Goal: Task Accomplishment & Management: Contribute content

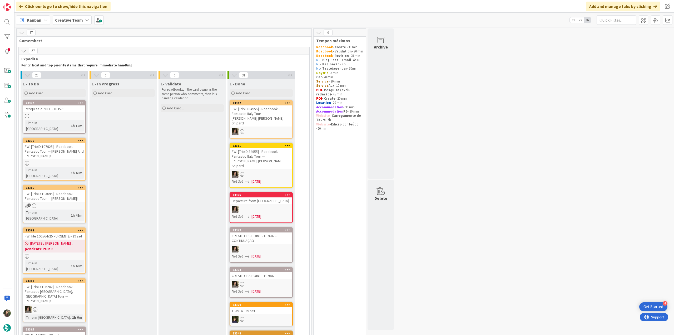
click at [71, 116] on div at bounding box center [54, 116] width 62 height 4
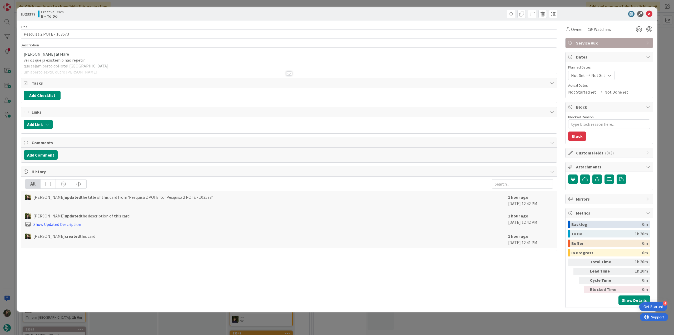
click at [112, 68] on div at bounding box center [289, 66] width 536 height 13
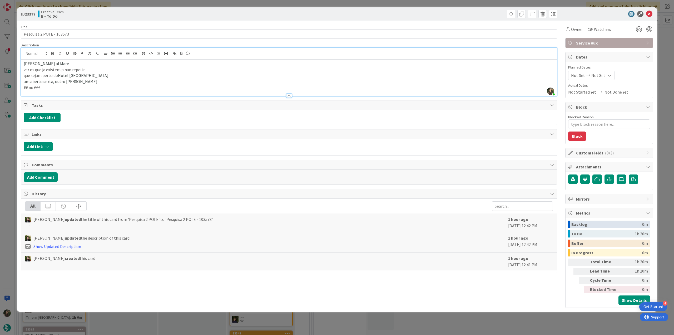
click at [8, 145] on div "ID 23377 Creative Team E - To Do Title 25 / 128 Pesquisa 2 POI E - 103573 Descr…" at bounding box center [337, 167] width 674 height 335
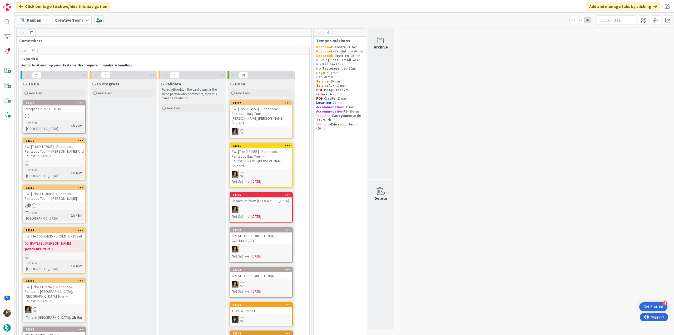
click at [69, 112] on div "Pesquisa 2 POI E - 103573" at bounding box center [54, 108] width 62 height 7
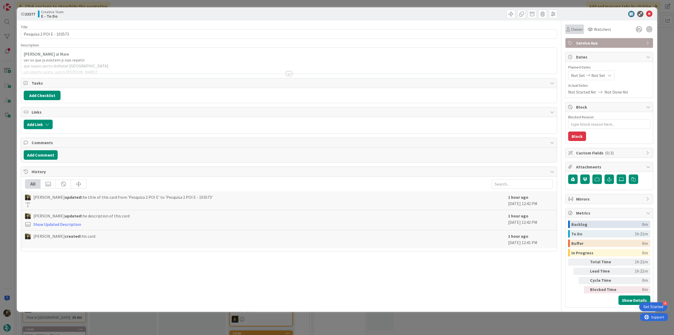
click at [570, 32] on div "Owner" at bounding box center [574, 29] width 17 height 6
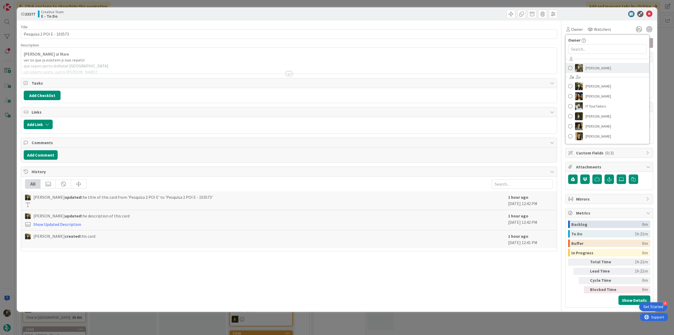
click at [584, 69] on link "[PERSON_NAME]" at bounding box center [607, 68] width 84 height 10
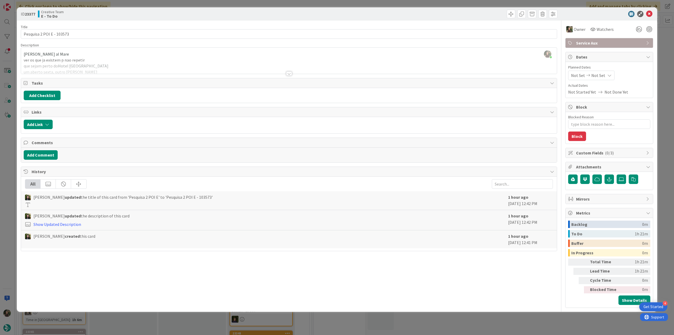
click at [664, 37] on div "ID 23377 Creative Team E - To Do Title 25 / 128 Pesquisa 2 POI E - 103573 Descr…" at bounding box center [337, 167] width 674 height 335
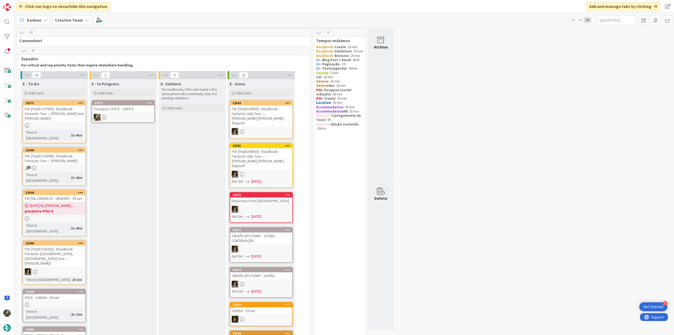
click at [137, 114] on div at bounding box center [123, 117] width 62 height 7
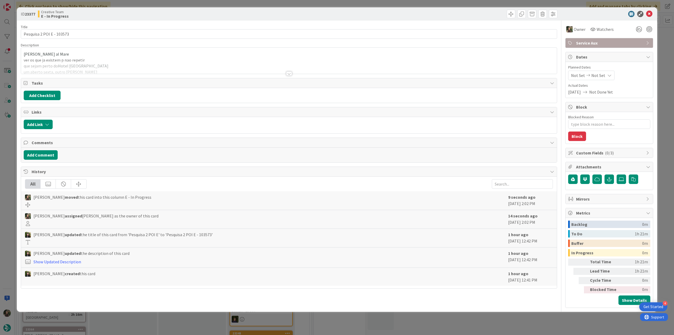
click at [107, 60] on div "[PERSON_NAME] al Mare ver os que ja existem p nao repetir que sejam perto do [G…" at bounding box center [289, 62] width 536 height 24
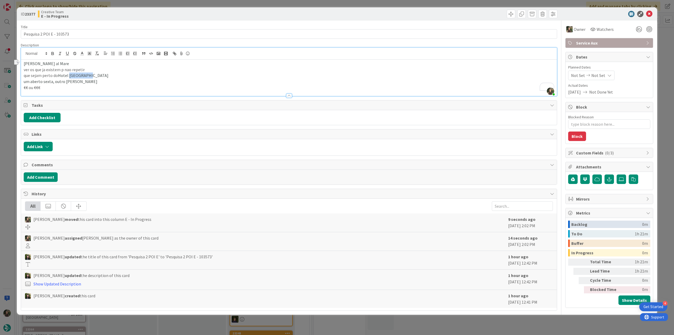
drag, startPoint x: 92, startPoint y: 75, endPoint x: 69, endPoint y: 74, distance: 22.6
click at [69, 74] on p "que sejam perto do [GEOGRAPHIC_DATA]" at bounding box center [289, 75] width 530 height 6
copy span "[GEOGRAPHIC_DATA]"
click at [90, 75] on p "que sejam perto do [GEOGRAPHIC_DATA]" at bounding box center [289, 75] width 530 height 6
drag, startPoint x: 90, startPoint y: 75, endPoint x: 63, endPoint y: 75, distance: 26.9
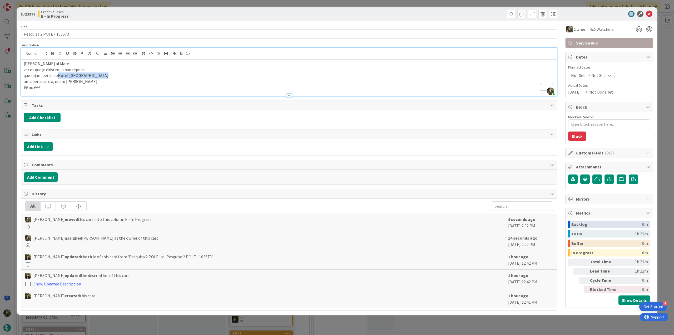
click at [63, 75] on p "que sejam perto do [GEOGRAPHIC_DATA]" at bounding box center [289, 75] width 530 height 6
copy span "Hotel [GEOGRAPHIC_DATA]"
click at [9, 133] on div "ID 23377 Creative Team E - In Progress Title 25 / 128 Pesquisa 2 POI E - 103573…" at bounding box center [337, 167] width 674 height 335
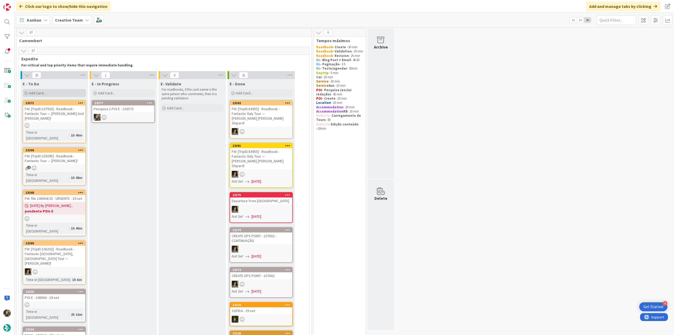
click at [55, 94] on div "Add Card..." at bounding box center [54, 93] width 63 height 8
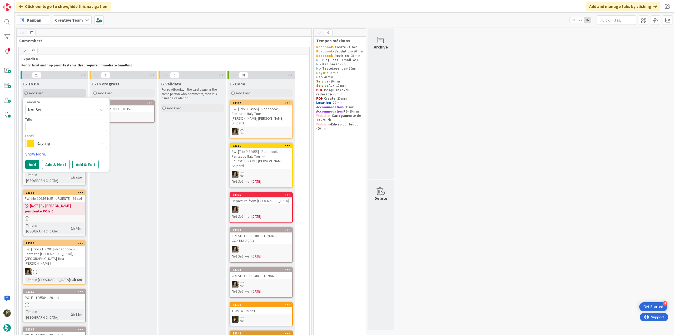
type textarea "x"
type textarea "Il [PERSON_NAME]"
click at [28, 126] on textarea "Il [PERSON_NAME]" at bounding box center [66, 126] width 82 height 9
type textarea "x"
type textarea "€Il [PERSON_NAME]"
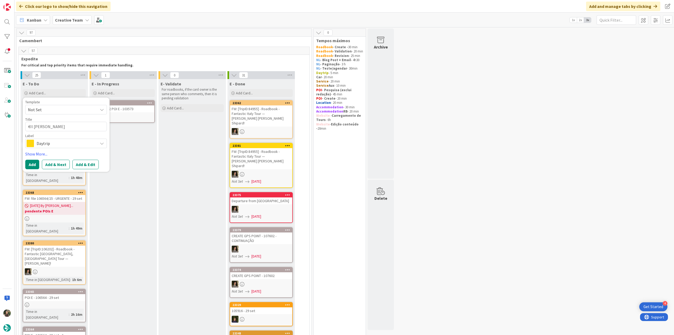
type textarea "x"
type textarea "€€Il [PERSON_NAME]"
type textarea "x"
type textarea "€€ Il [PERSON_NAME]"
type textarea "x"
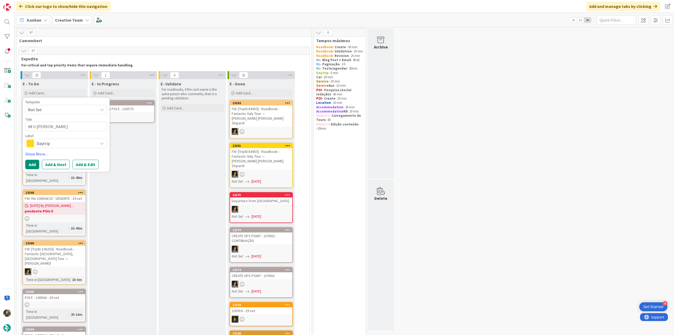
type textarea "€€ -Il [PERSON_NAME]"
type textarea "x"
type textarea "€€ - Il [PERSON_NAME]"
click at [71, 129] on textarea "€€ - Il [PERSON_NAME]" at bounding box center [66, 126] width 82 height 9
type textarea "x"
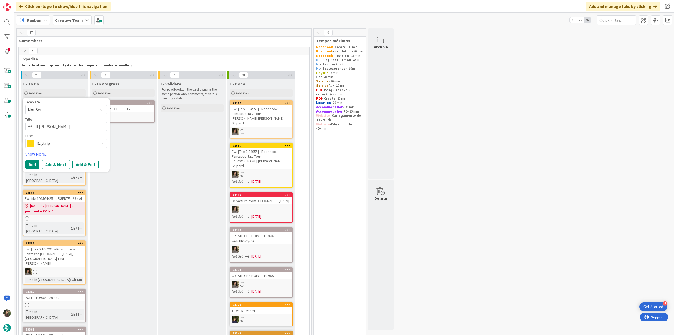
type textarea "€€ - Il [PERSON_NAME]"
type textarea "x"
type textarea "€€ - Il [PERSON_NAME] -"
type textarea "x"
type textarea "€€ - Il [PERSON_NAME] -"
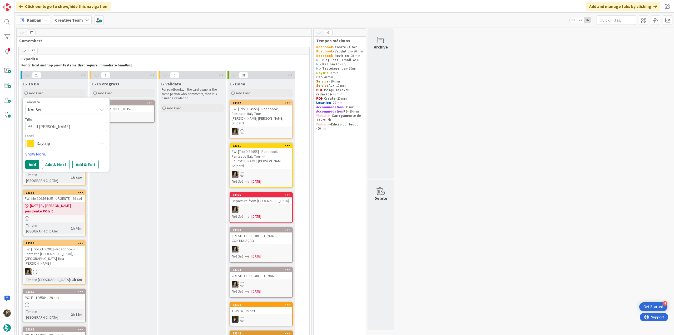
type textarea "x"
type textarea "€€ - Il [PERSON_NAME] - O"
type textarea "x"
type textarea "€€ - Il [PERSON_NAME] - Op"
type textarea "x"
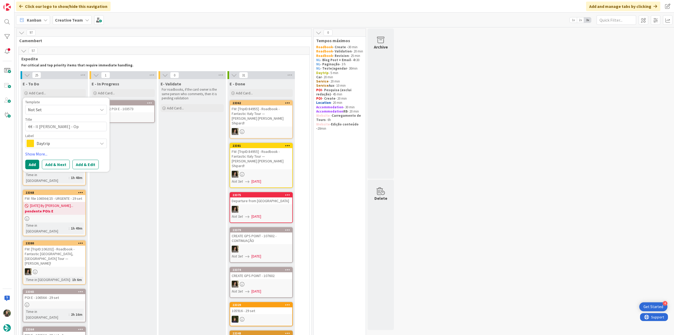
type textarea "€€ - Il [PERSON_NAME] - Ope"
type textarea "x"
type textarea "€€ - Il [PERSON_NAME] - Open"
type textarea "x"
type textarea "€€ - Il [PERSON_NAME] - Open"
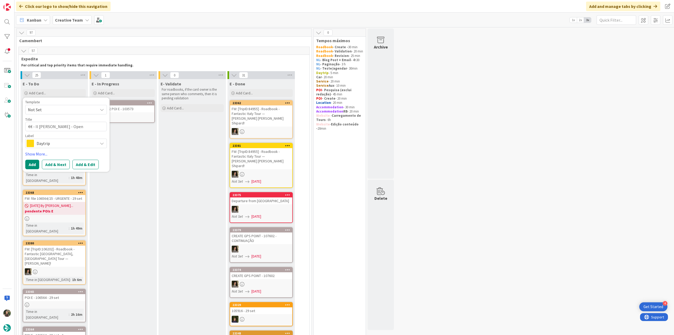
type textarea "x"
type textarea "€€ - Il [PERSON_NAME] - Open e"
type textarea "x"
type textarea "€€ - Il [PERSON_NAME] - Open eve"
type textarea "x"
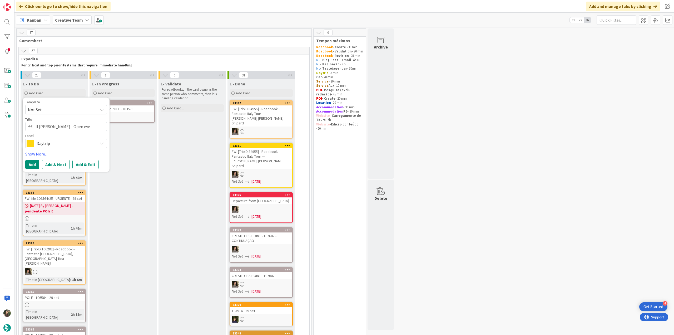
type textarea "€€ - Il [PERSON_NAME] - Open ever"
type textarea "x"
type textarea "€€ - Il [PERSON_NAME] - Open every"
type textarea "x"
type textarea "€€ - Il [PERSON_NAME] - Open every"
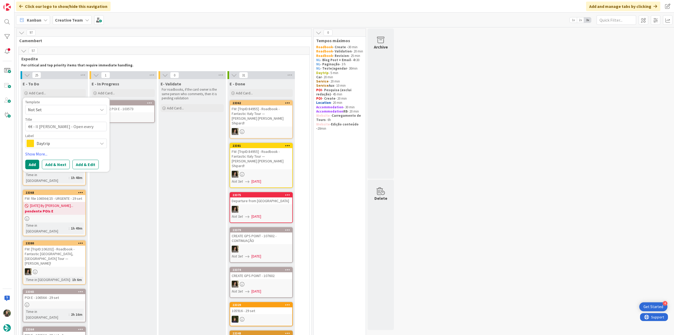
type textarea "x"
type textarea "€€ - Il [PERSON_NAME] - Open every d"
type textarea "x"
type textarea "€€ - Il [PERSON_NAME] - Open every da"
type textarea "x"
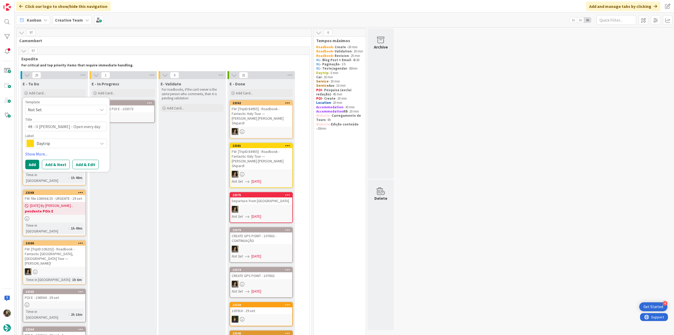
type textarea "€€ - Il [PERSON_NAME] - Open every day"
click at [69, 142] on span "Daytrip" at bounding box center [66, 142] width 58 height 7
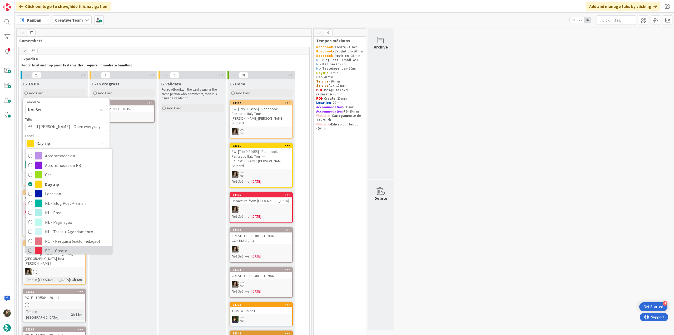
click at [65, 249] on span "POI - Create" at bounding box center [77, 250] width 64 height 8
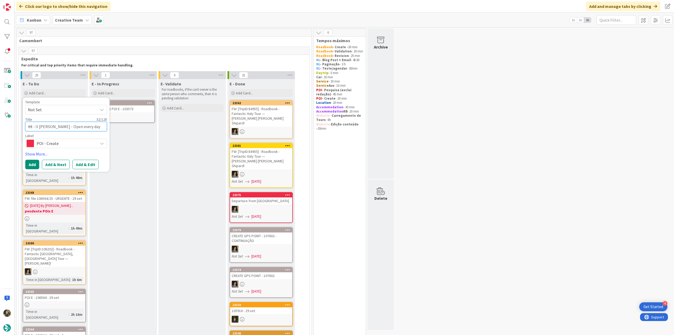
click at [93, 126] on textarea "€€ - Il [PERSON_NAME] - Open every day" at bounding box center [66, 126] width 82 height 9
type textarea "x"
type textarea "€€ - Il [PERSON_NAME] - Open every day"
type textarea "x"
type textarea "€€ - Il [PERSON_NAME] - Open every day -"
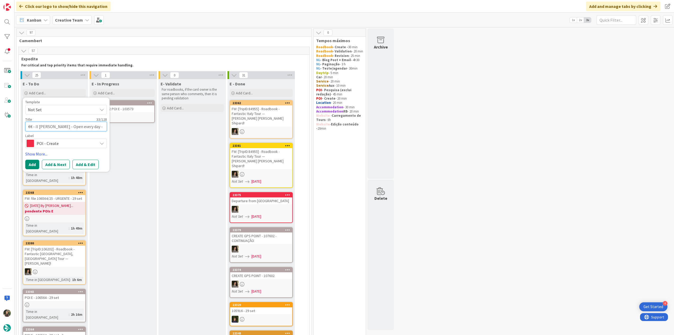
type textarea "x"
type textarea "€€ - Il [PERSON_NAME] - Open every day -"
type textarea "x"
type textarea "€€ - Il [PERSON_NAME] - Open every day - 1"
type textarea "x"
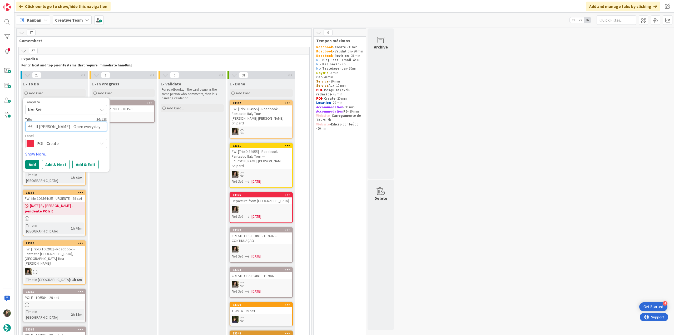
type textarea "€€ - Il [PERSON_NAME] - Open every day - 10"
type textarea "x"
type textarea "€€ - Il [PERSON_NAME] - Open every day - 103"
type textarea "x"
type textarea "€€ - Il [PERSON_NAME] - Open every day - 1035"
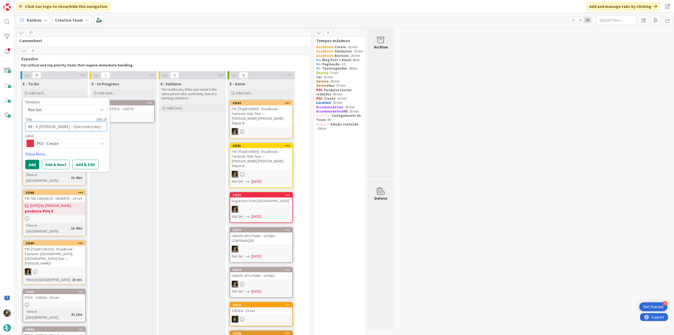
type textarea "x"
type textarea "€€ - Il [PERSON_NAME] - Open every day - 10357"
type textarea "x"
type textarea "€€ - Il [PERSON_NAME] - Open every day - 103573"
click at [34, 163] on button "Add" at bounding box center [32, 163] width 14 height 9
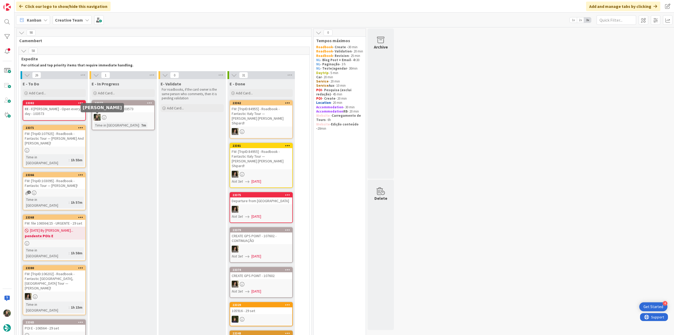
click at [118, 110] on div "Pesquisa 2 POI E - 103573" at bounding box center [123, 108] width 62 height 7
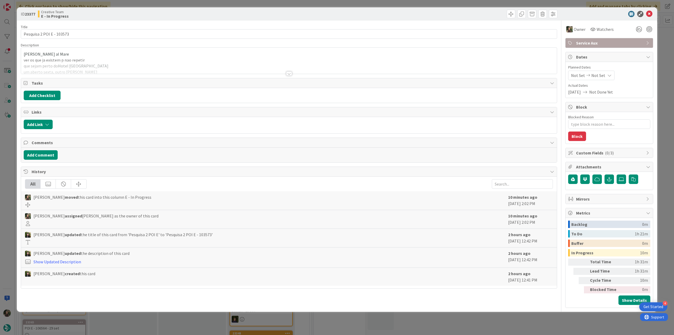
click at [99, 65] on div at bounding box center [289, 66] width 536 height 13
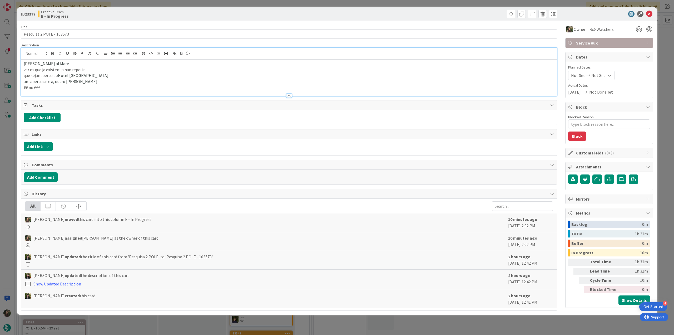
click at [10, 130] on div "ID 23377 Creative Team E - In Progress Title 25 / 128 Pesquisa 2 POI E - 103573…" at bounding box center [337, 167] width 674 height 335
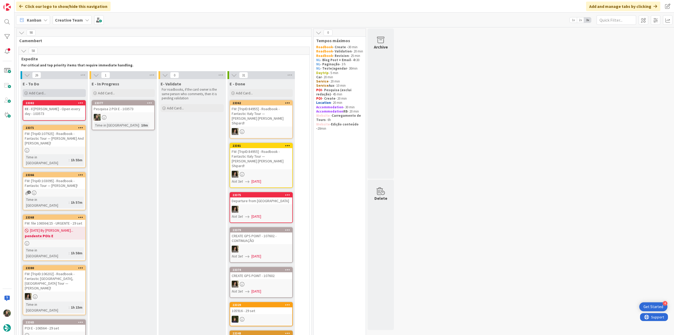
click at [39, 94] on span "Add Card..." at bounding box center [37, 93] width 17 height 5
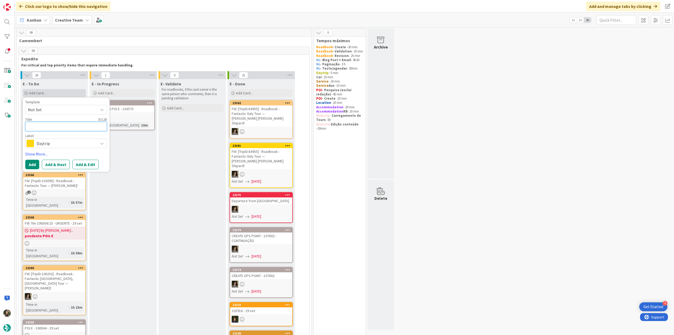
type textarea "x"
type textarea "€"
type textarea "x"
type textarea "€€"
type textarea "x"
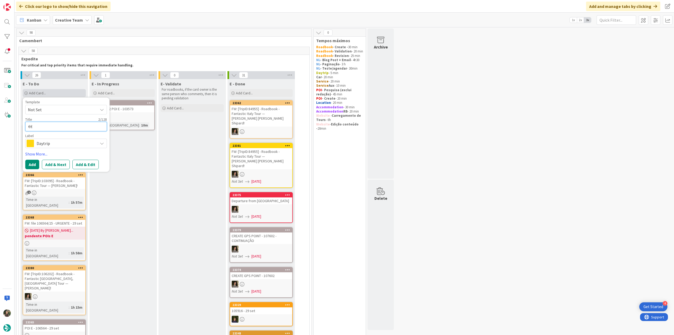
type textarea "€€€"
type textarea "x"
type textarea "€€€"
type textarea "x"
type textarea "€€€ -"
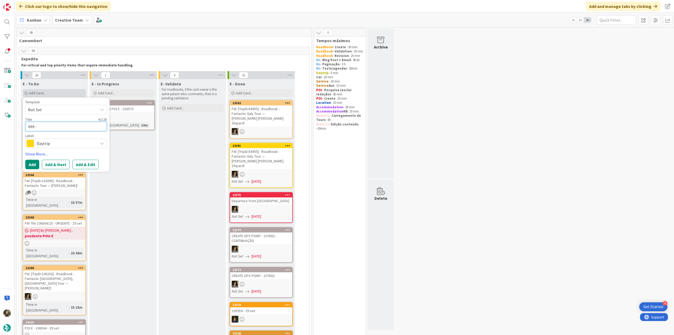
type textarea "x"
type textarea "€€€ -"
paste textarea "Ristorante L'Ancora della Tortuga"
type textarea "x"
type textarea "€€€ - Ristorante L'Ancora della Tortuga"
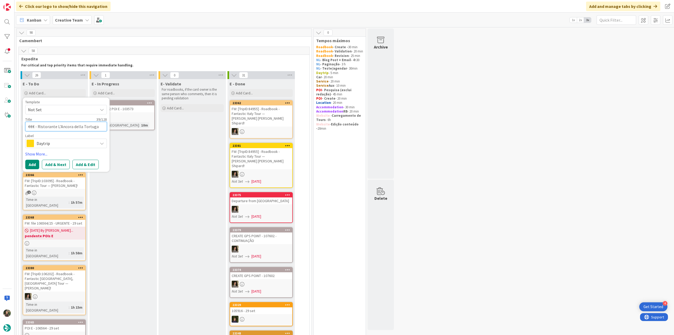
type textarea "x"
type textarea "€€€ - Ristorante L'Ancora della Tortuga"
type textarea "x"
type textarea "€€€ - Ristorante L'Ancora della Tortuga -"
type textarea "x"
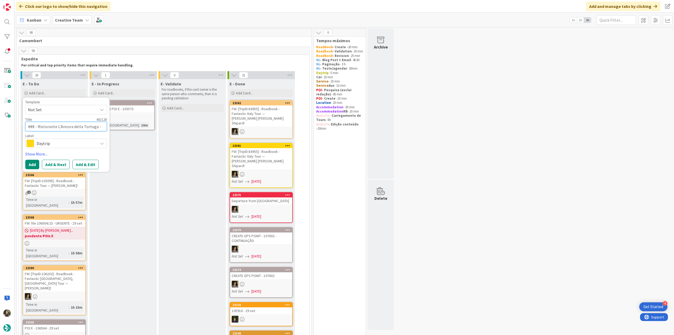
type textarea "€€€ - Ristorante L'Ancora della Tortuga -"
type textarea "x"
type textarea "€€€ - Ristorante L'Ancora della Tortuga - C"
type textarea "x"
type textarea "€€€ - Ristorante L'Ancora della Tortuga - Cl"
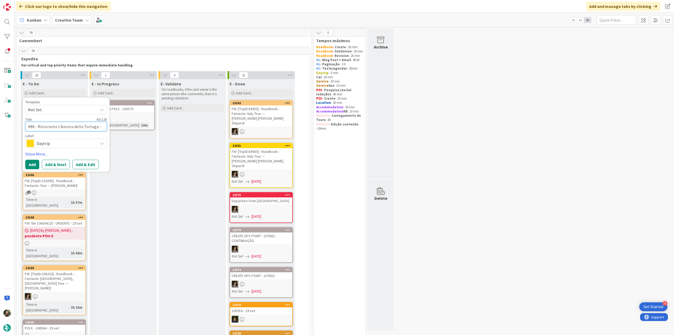
type textarea "x"
type textarea "€€€ - Ristorante L'Ancora della Tortuga - Clo"
type textarea "x"
type textarea "€€€ - Ristorante L'Ancora della Tortuga - Clos"
type textarea "x"
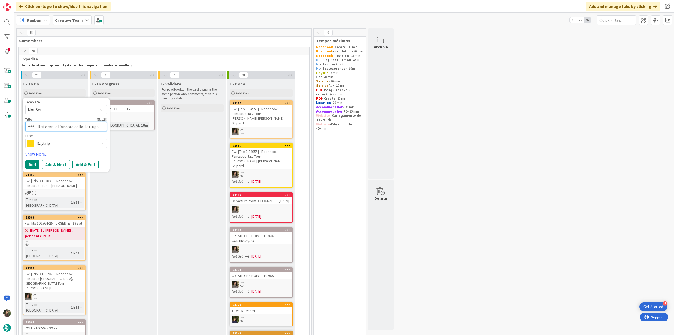
type textarea "€€€ - Ristorante L'Ancora della Tortuga - Close"
type textarea "x"
type textarea "€€€ - Ristorante L'Ancora della Tortuga - Closed"
type textarea "x"
type textarea "€€€ - Ristorante L'Ancora della Tortuga - Closed"
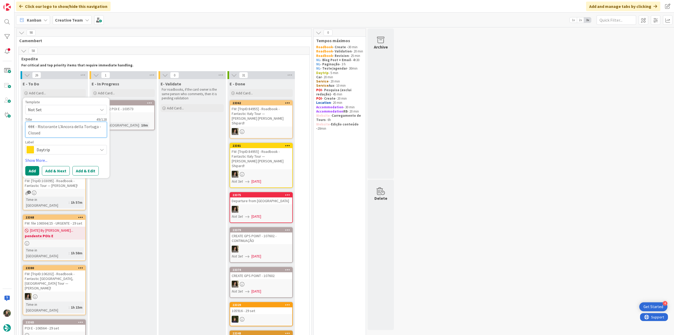
type textarea "x"
type textarea "€€€ - Ristorante L'Ancora della Tortuga - Closed M"
type textarea "x"
type textarea "€€€ - Ristorante L'Ancora della Tortuga - Closed Mo"
type textarea "x"
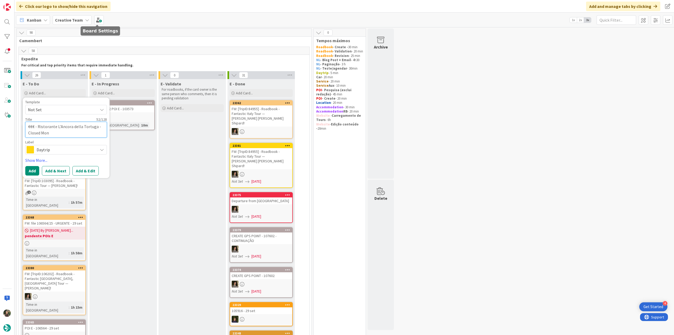
type textarea "€€€ - Ristorante L'Ancora della Tortuga - Closed Mon"
click at [59, 151] on span "Daytrip" at bounding box center [66, 149] width 58 height 7
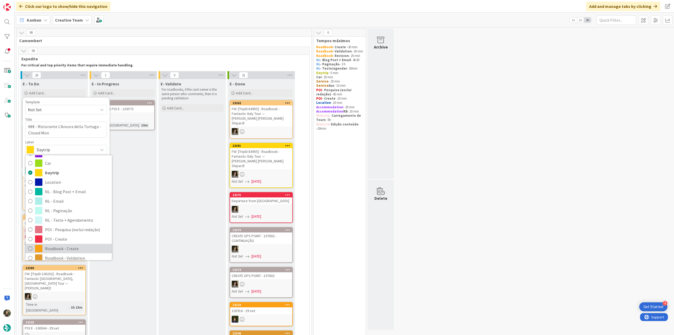
scroll to position [26, 0]
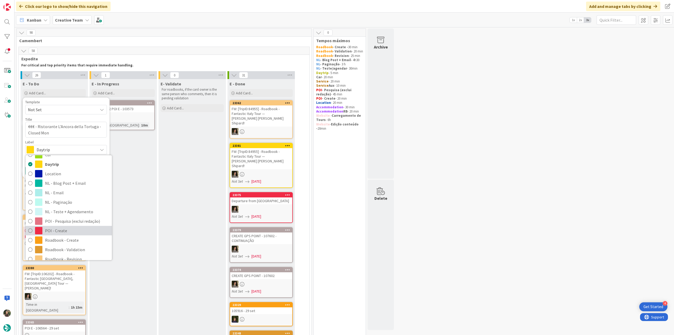
click at [62, 230] on span "POI - Create" at bounding box center [77, 230] width 64 height 8
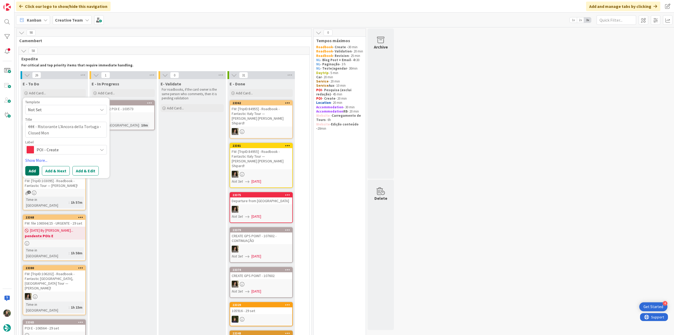
click at [32, 171] on button "Add" at bounding box center [32, 170] width 14 height 9
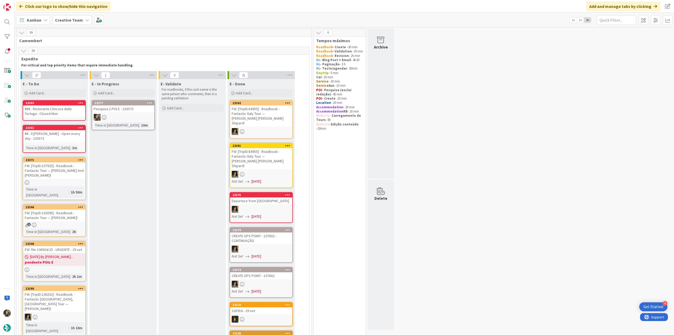
click at [131, 112] on div "Pesquisa 2 POI E - 103573" at bounding box center [123, 108] width 62 height 7
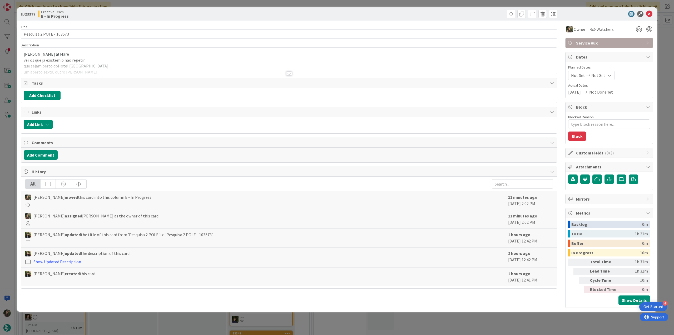
click at [141, 67] on div at bounding box center [289, 66] width 536 height 13
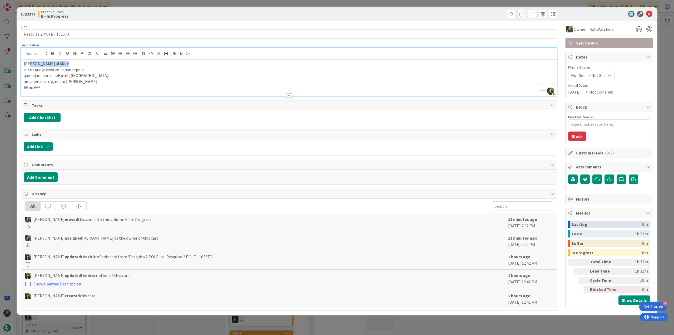
drag, startPoint x: 62, startPoint y: 64, endPoint x: 31, endPoint y: 63, distance: 31.1
click at [31, 63] on p "[PERSON_NAME] al Mare" at bounding box center [289, 64] width 530 height 6
copy span "Monterosso al Mare"
click at [9, 153] on div "ID 23377 Creative Team E - In Progress Title 25 / 128 Pesquisa 2 POI E - 103573…" at bounding box center [337, 167] width 674 height 335
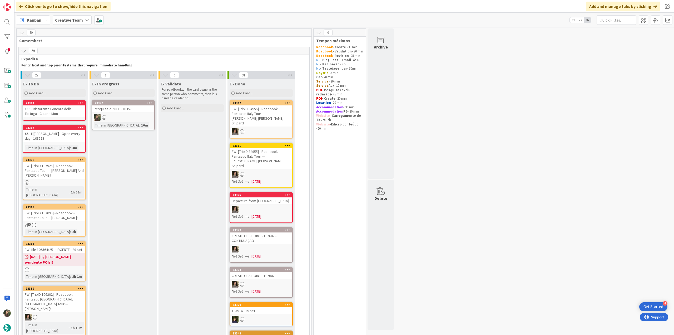
click at [63, 111] on div "€€€ - Ristorante L'Ancora della Tortuga - Closed Mon" at bounding box center [54, 111] width 62 height 12
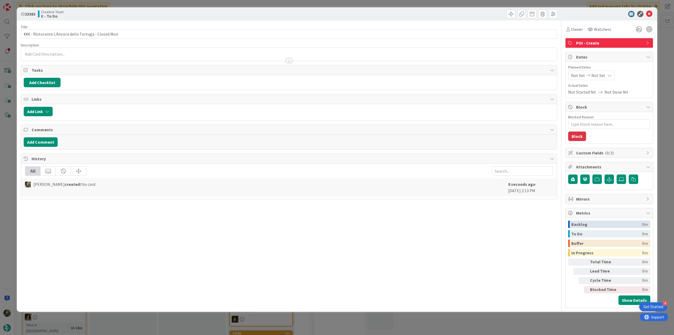
click at [83, 56] on div at bounding box center [289, 58] width 536 height 6
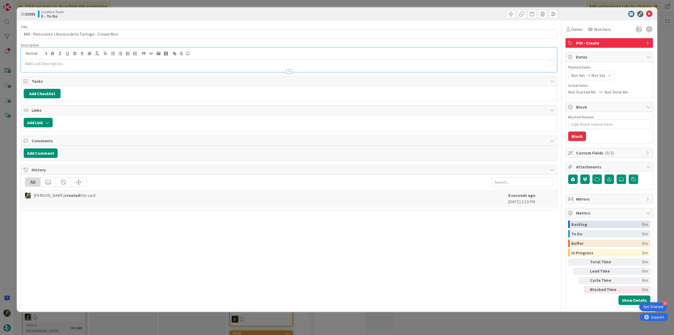
click at [57, 63] on p "To enrich screen reader interactions, please activate Accessibility in Grammarl…" at bounding box center [289, 64] width 530 height 6
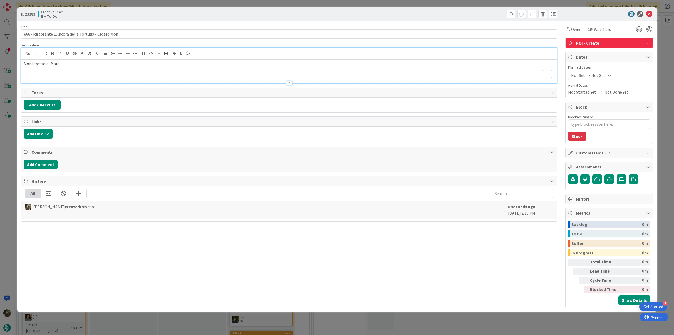
click at [12, 137] on div "ID 23383 Creative Team E - To Do Title 52 / 128 €€€ - Ristorante L'Ancora della…" at bounding box center [337, 167] width 674 height 335
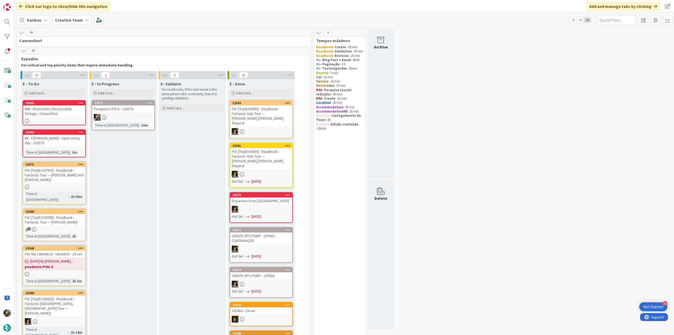
click at [56, 143] on div "€€ - Il [PERSON_NAME] - Open every day - 103573" at bounding box center [54, 140] width 62 height 12
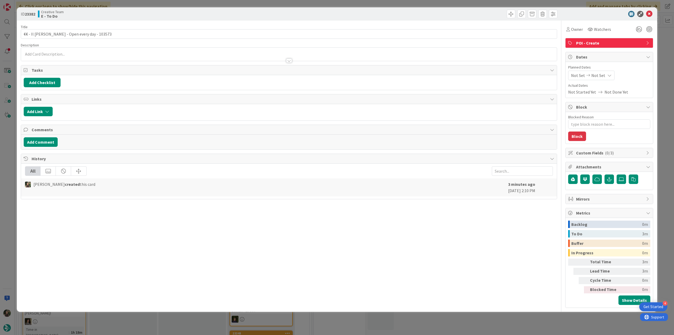
click at [70, 57] on div at bounding box center [289, 58] width 536 height 6
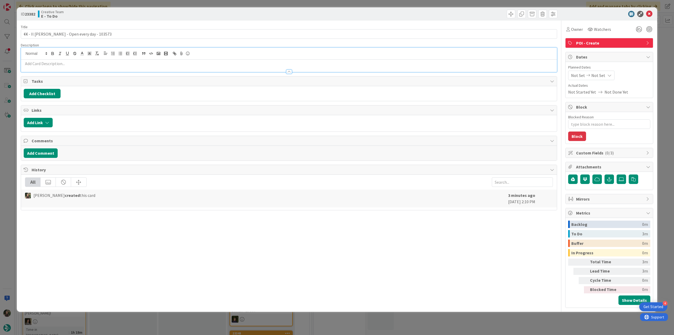
click at [53, 63] on p at bounding box center [289, 64] width 530 height 6
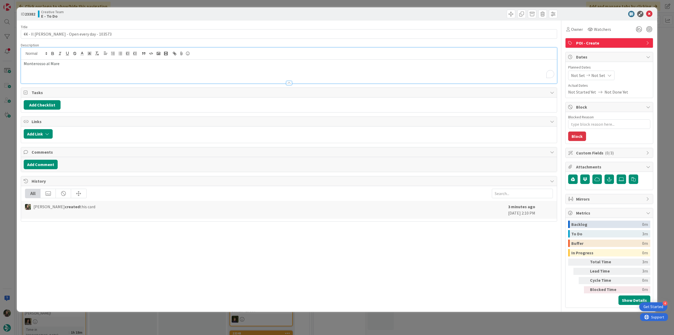
click at [6, 135] on div "ID 23382 Creative Team E - To Do Title 41 / 128 €€ - Il [PERSON_NAME] - Open ev…" at bounding box center [337, 167] width 674 height 335
click at [9, 140] on div at bounding box center [7, 167] width 14 height 335
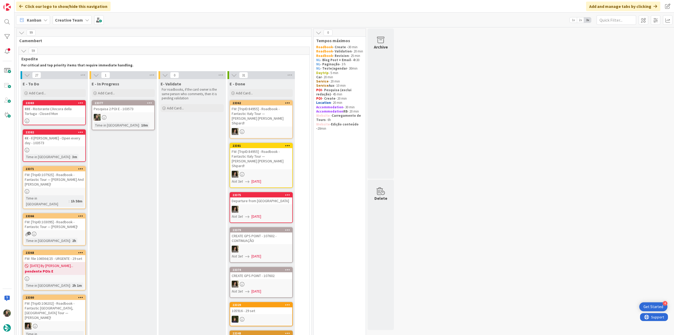
click at [137, 118] on div at bounding box center [123, 117] width 62 height 7
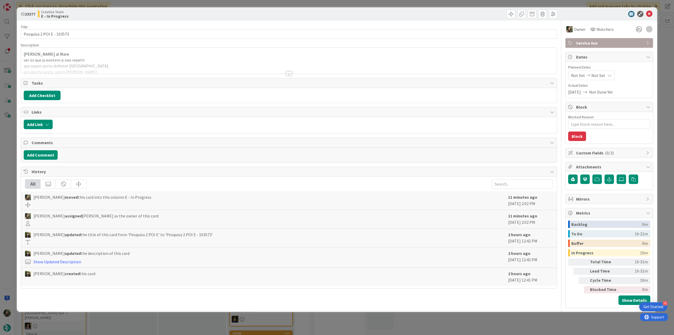
click at [116, 66] on div at bounding box center [289, 66] width 536 height 13
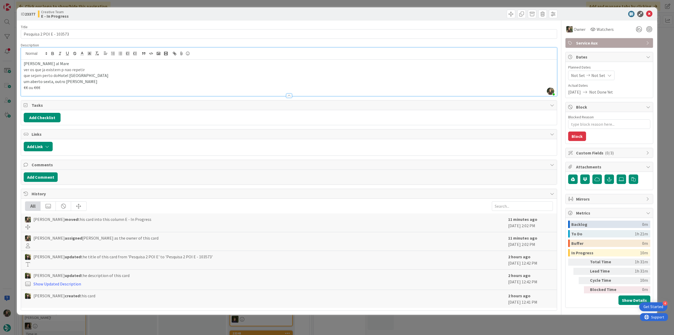
click at [4, 146] on div "ID 23377 Creative Team E - In Progress Title 25 / 128 Pesquisa 2 POI E - 103573…" at bounding box center [337, 167] width 674 height 335
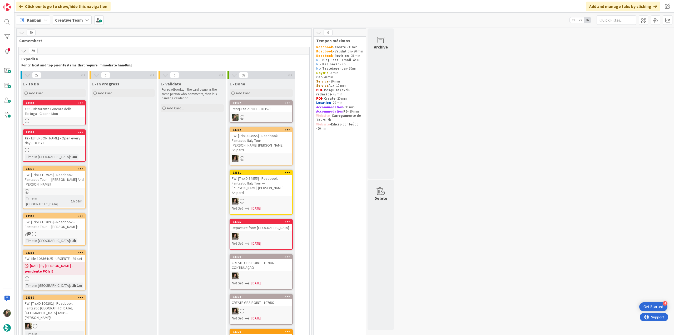
click at [266, 116] on div at bounding box center [261, 117] width 62 height 7
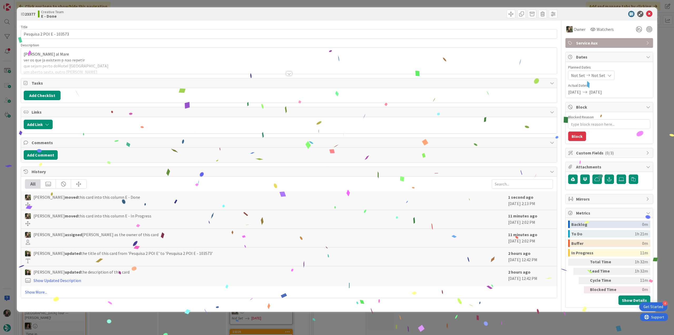
click at [460, 320] on div "ID 23377 Creative Team E - Done Title 25 / 128 Pesquisa 2 POI E - 103573 Descri…" at bounding box center [337, 167] width 674 height 335
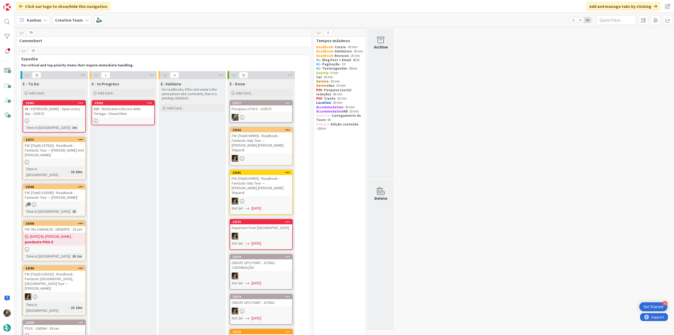
click at [134, 117] on link "23383 €€€ - Ristorante L'Ancora della Tortuga - Closed Mon" at bounding box center [123, 112] width 63 height 25
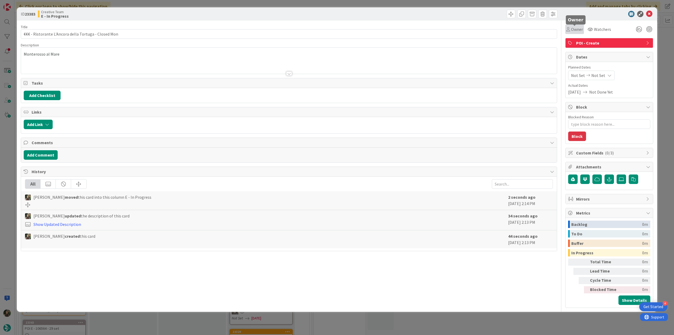
click at [574, 29] on span "Owner" at bounding box center [577, 29] width 12 height 6
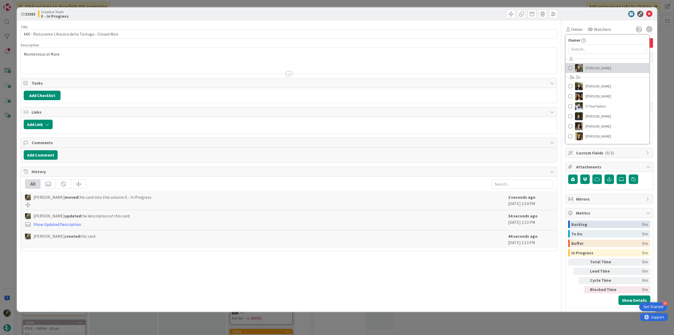
click at [587, 66] on span "[PERSON_NAME]" at bounding box center [598, 68] width 26 height 8
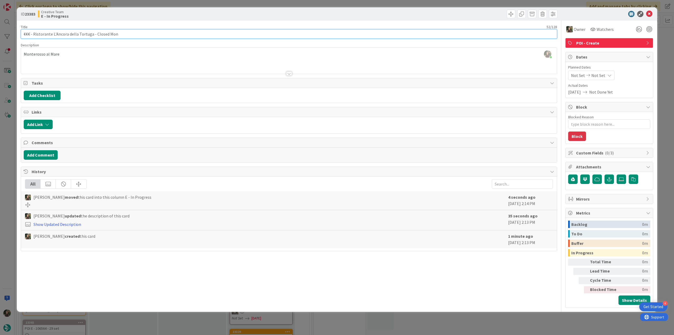
drag, startPoint x: 119, startPoint y: 34, endPoint x: 16, endPoint y: 34, distance: 103.4
click at [16, 34] on div "ID 23383 Creative Team E - In Progress Title 52 / 128 €€€ - Ristorante L'Ancora…" at bounding box center [337, 167] width 674 height 335
click at [6, 141] on div "ID 23383 Creative Team E - In Progress Title 52 / 128 €€€ - Ristorante L'Ancora…" at bounding box center [337, 167] width 674 height 335
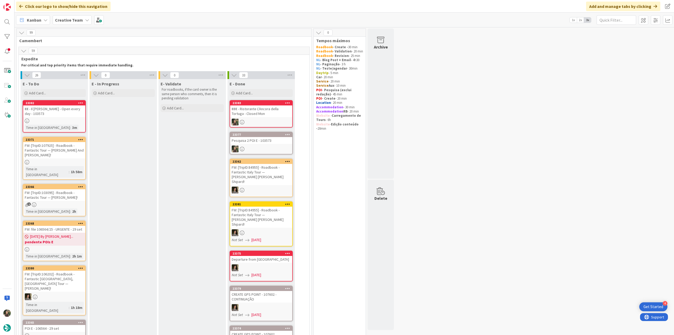
click at [74, 115] on div "€€ - Il [PERSON_NAME] - Open every day - 103573" at bounding box center [54, 111] width 62 height 12
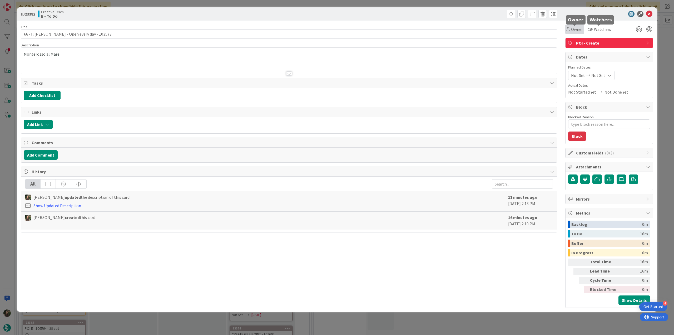
click at [578, 29] on span "Owner" at bounding box center [577, 29] width 12 height 6
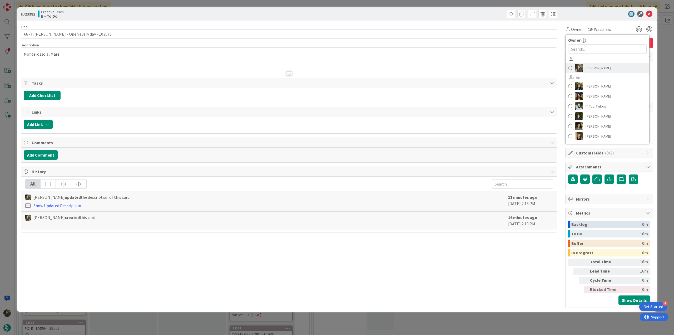
click at [592, 68] on span "[PERSON_NAME]" at bounding box center [598, 68] width 26 height 8
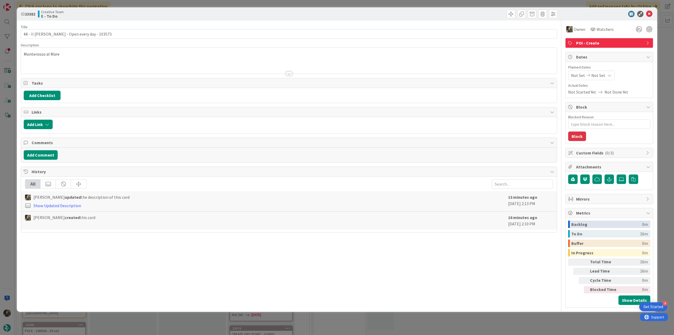
click at [662, 43] on div "ID 23382 Creative Team E - To Do Title 41 / 128 €€ - Il [PERSON_NAME] - Open ev…" at bounding box center [337, 167] width 674 height 335
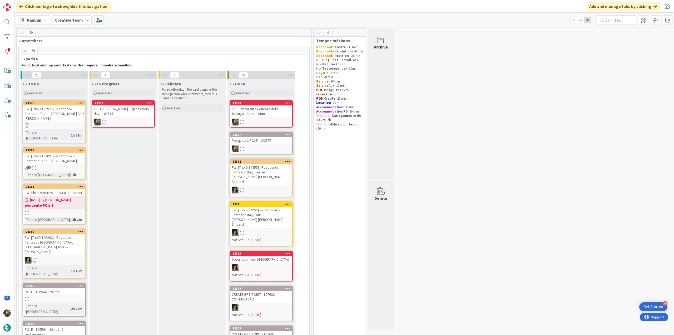
click at [125, 112] on div "€€ - Il [PERSON_NAME] - Open every day - 103573" at bounding box center [123, 111] width 62 height 12
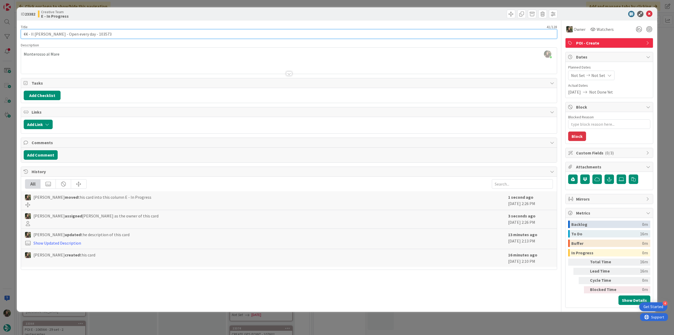
drag, startPoint x: 78, startPoint y: 36, endPoint x: 19, endPoint y: 34, distance: 58.7
click at [18, 34] on div "ID 23382 Creative Team E - In Progress Title 41 / 128 €€ - Il [PERSON_NAME] - O…" at bounding box center [337, 159] width 640 height 304
drag, startPoint x: 6, startPoint y: 132, endPoint x: 9, endPoint y: 135, distance: 3.7
click at [6, 133] on div "ID 23382 Creative Team E - In Progress Title 41 / 128 €€ - Il [PERSON_NAME] - O…" at bounding box center [337, 167] width 674 height 335
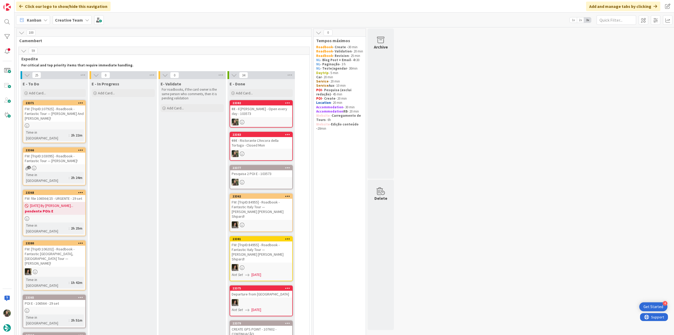
click at [271, 112] on div "€€ - Il [PERSON_NAME] - Open every day - 103573" at bounding box center [261, 111] width 62 height 12
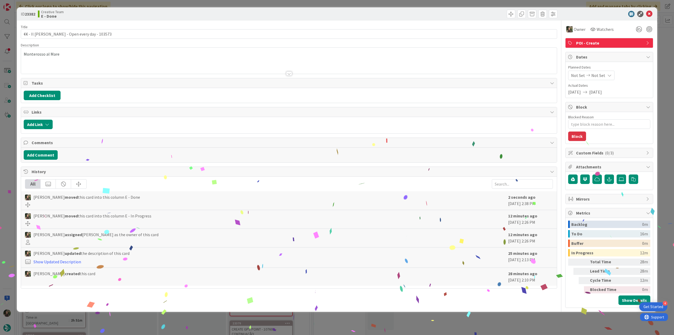
click at [450, 321] on div "ID 23382 Creative Team E - Done Title 41 / 128 €€ - Il [PERSON_NAME] - Open eve…" at bounding box center [337, 167] width 674 height 335
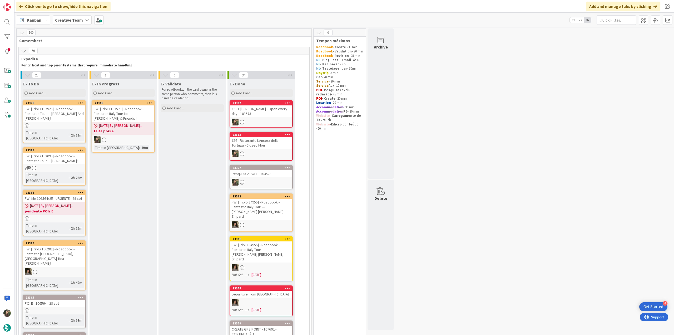
click at [133, 132] on b "falta pois e" at bounding box center [123, 130] width 59 height 5
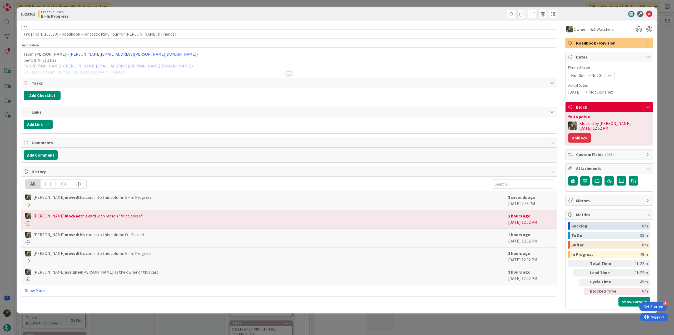
click at [591, 133] on button "Unblock" at bounding box center [579, 137] width 23 height 9
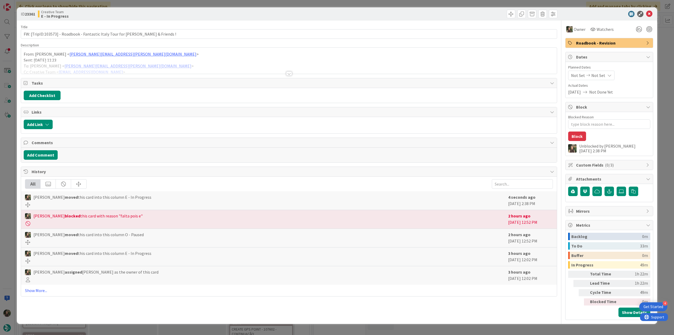
click at [661, 113] on div "ID 23361 Creative Team E - In Progress Title 74 / 128 FW: [TripID:103573] - Roa…" at bounding box center [337, 167] width 674 height 335
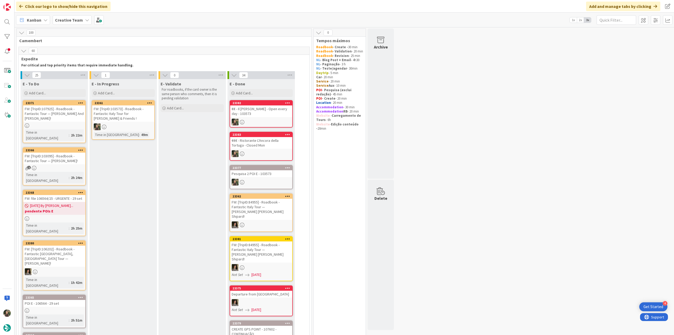
click at [125, 117] on div "FW: [TripID:103573] - Roadbook - Fantastic Italy Tour for [PERSON_NAME] & Frien…" at bounding box center [123, 113] width 62 height 16
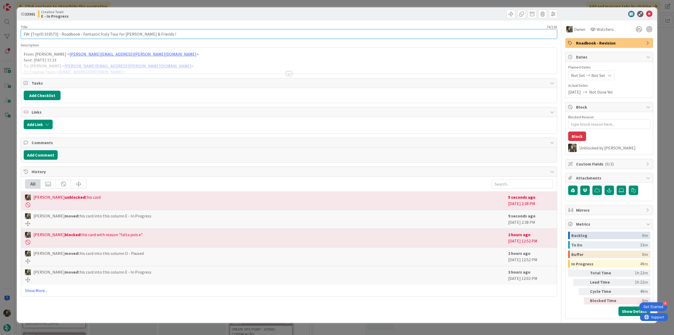
click at [52, 32] on input "FW: [TripID:103573] - Roadbook - Fantastic Italy Tour for [PERSON_NAME] & Frien…" at bounding box center [289, 33] width 536 height 9
click at [13, 156] on div "ID 23361 Creative Team E - In Progress Title 74 / 128 FW: [TripID:103573] - Roa…" at bounding box center [337, 167] width 674 height 335
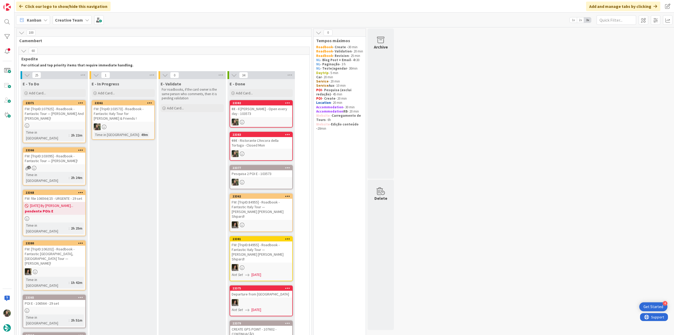
click at [131, 110] on div "FW: [TripID:103573] - Roadbook - Fantastic Italy Tour for [PERSON_NAME] & Frien…" at bounding box center [123, 113] width 62 height 16
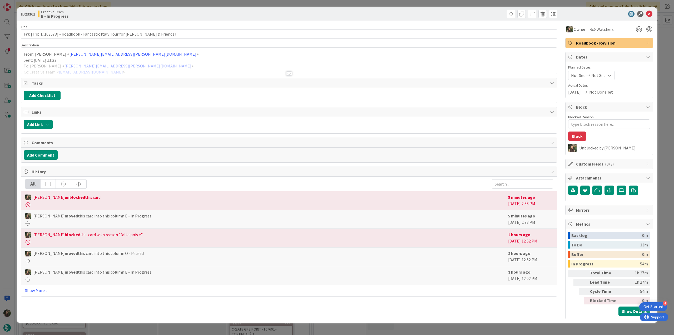
drag, startPoint x: 516, startPoint y: 332, endPoint x: 512, endPoint y: 330, distance: 4.4
click at [516, 332] on div "ID 23361 Creative Team E - In Progress Title 74 / 128 FW: [TripID:103573] - Roa…" at bounding box center [337, 167] width 674 height 335
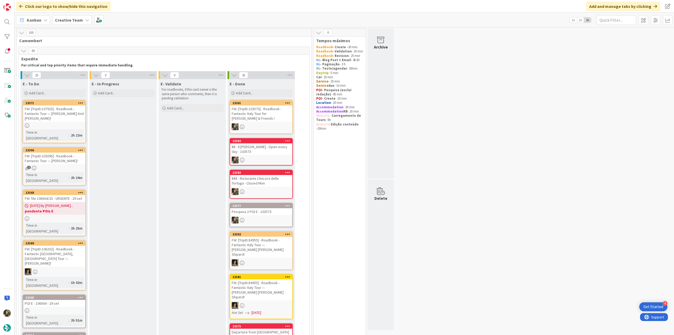
click at [276, 111] on div "FW: [TripID:103573] - Roadbook - Fantastic Italy Tour for [PERSON_NAME] & Frien…" at bounding box center [261, 113] width 62 height 16
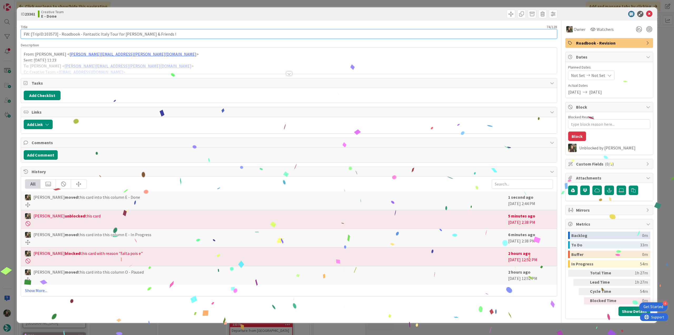
drag, startPoint x: 152, startPoint y: 34, endPoint x: 17, endPoint y: 35, distance: 135.0
click at [17, 35] on div "ID 23361 Creative Team E - Done Title 74 / 128 FW: [TripID:103573] - Roadbook -…" at bounding box center [337, 164] width 640 height 315
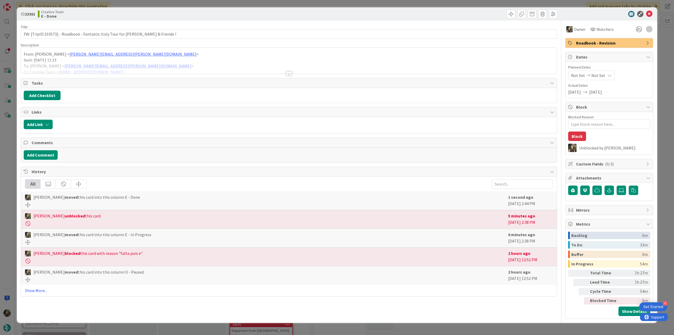
click at [11, 138] on div "ID 23361 Creative Team E - Done Title 74 / 128 FW: [TripID:103573] - Roadbook -…" at bounding box center [337, 167] width 674 height 335
click at [11, 140] on div at bounding box center [7, 167] width 14 height 335
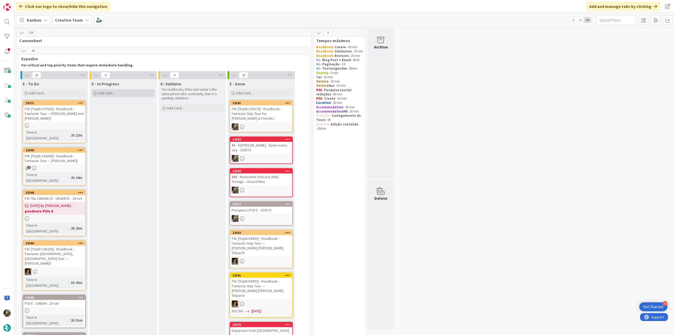
click at [131, 92] on div "Add Card..." at bounding box center [123, 93] width 63 height 8
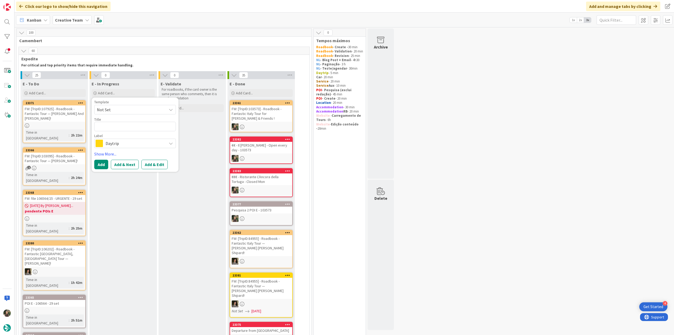
type textarea "x"
type textarea "FW: [TripID:103573] - Roadbook - Fantastic Italy Tour for [PERSON_NAME] & Frien…"
click at [123, 151] on span "Daytrip" at bounding box center [135, 149] width 58 height 7
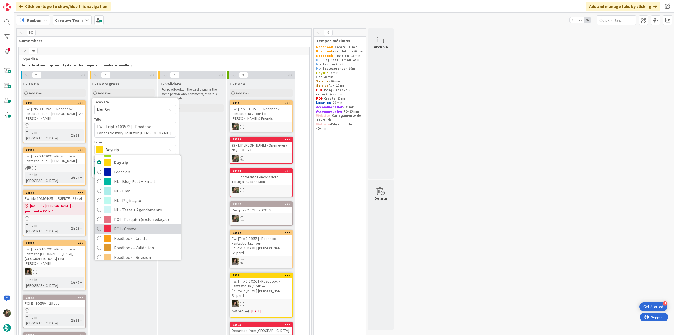
scroll to position [53, 0]
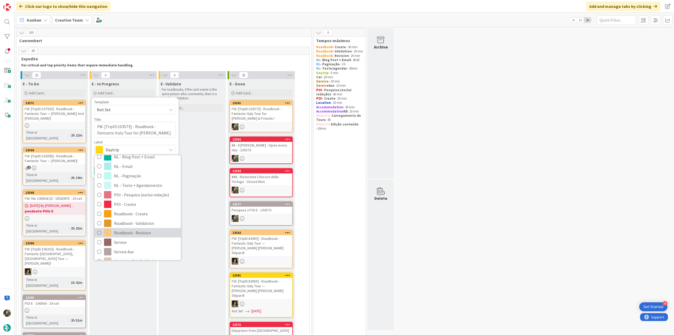
click at [135, 231] on span "Roadbook - Revision" at bounding box center [146, 232] width 64 height 8
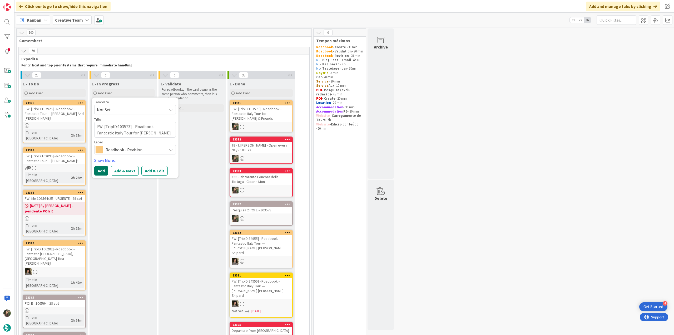
click at [101, 171] on button "Add" at bounding box center [101, 170] width 14 height 9
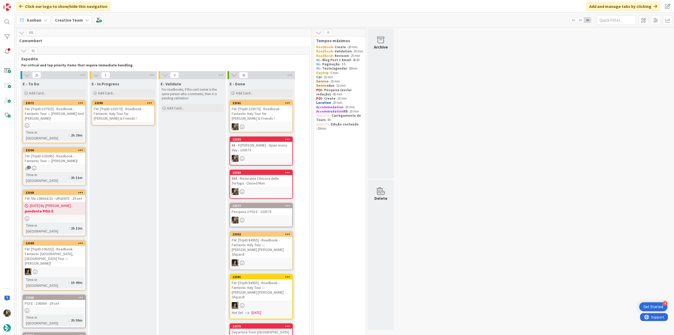
click at [118, 111] on div "FW: [TripID:103573] - Roadbook - Fantastic Italy Tour for [PERSON_NAME] & Frien…" at bounding box center [123, 113] width 62 height 16
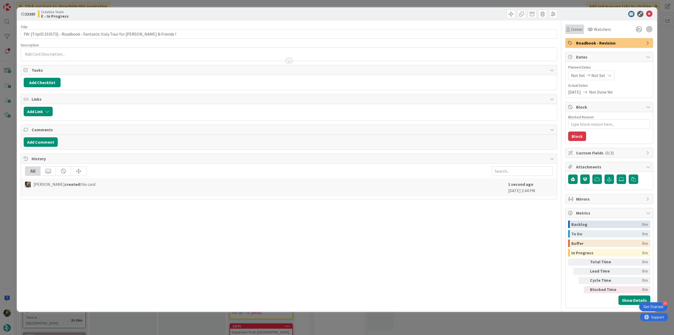
click at [575, 30] on span "Owner" at bounding box center [577, 29] width 12 height 6
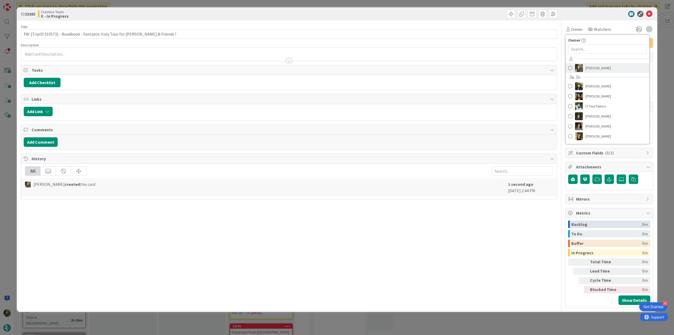
click at [595, 68] on span "[PERSON_NAME]" at bounding box center [598, 68] width 26 height 8
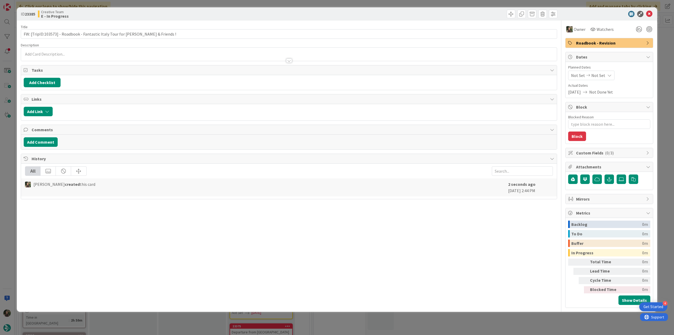
drag, startPoint x: 667, startPoint y: 46, endPoint x: 657, endPoint y: 48, distance: 10.0
click at [667, 46] on div "ID 23385 Creative Team E - In Progress Title 74 / 128 FW: [TripID:103573] - Roa…" at bounding box center [337, 167] width 674 height 335
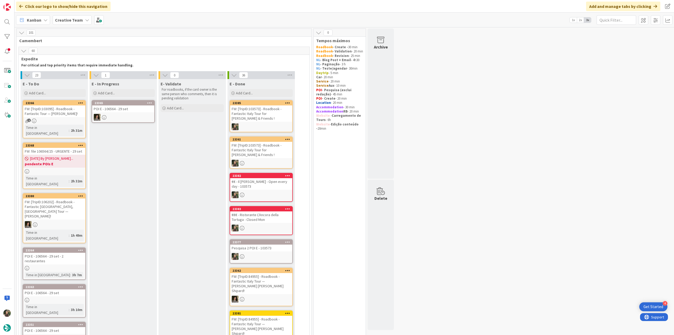
scroll to position [26, 0]
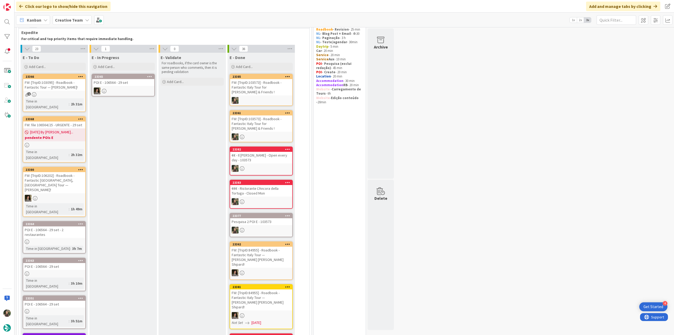
click at [66, 271] on div at bounding box center [54, 273] width 62 height 4
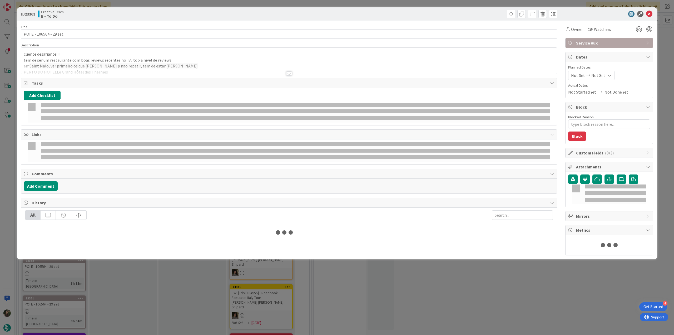
type textarea "x"
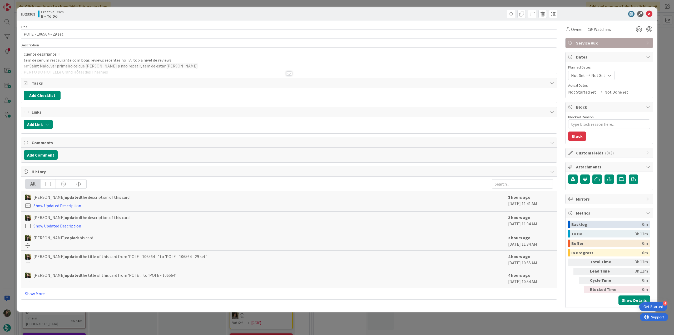
click at [198, 57] on div "cliente desafiante!!! tem de ser um restaurante com boas reviews recentes no TA…" at bounding box center [289, 61] width 536 height 26
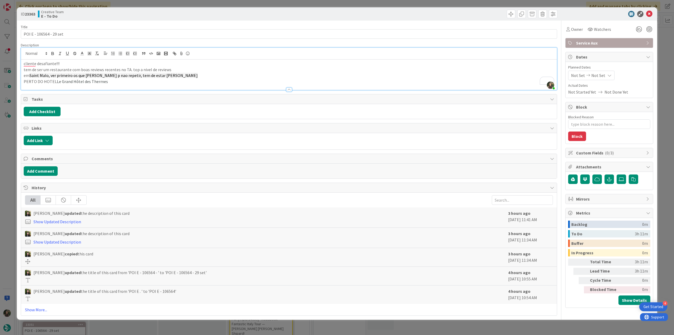
scroll to position [26, 0]
click at [11, 160] on div "ID 23363 Creative Team E - To Do Title 23 / 128 POI E - 106564 - 29 set Descrip…" at bounding box center [337, 167] width 674 height 335
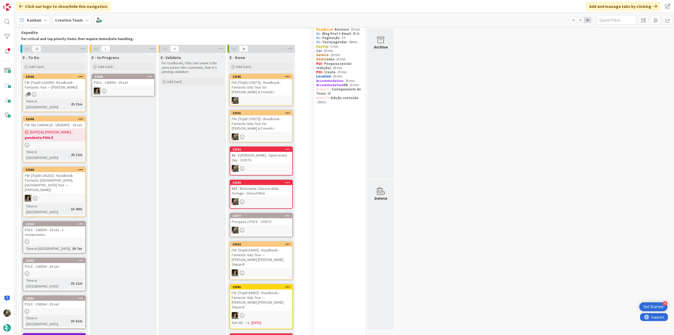
click at [68, 300] on div "POI E - 106564 - 29 set" at bounding box center [54, 303] width 62 height 7
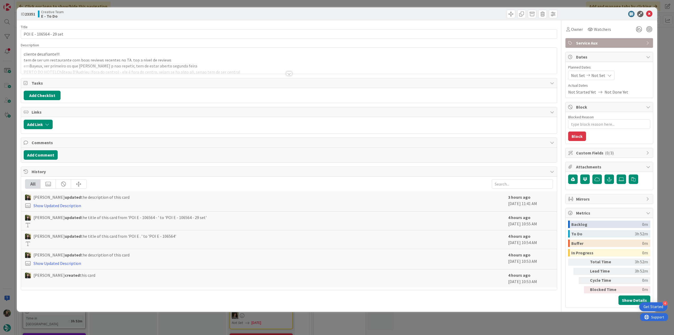
click at [213, 61] on div at bounding box center [289, 66] width 536 height 13
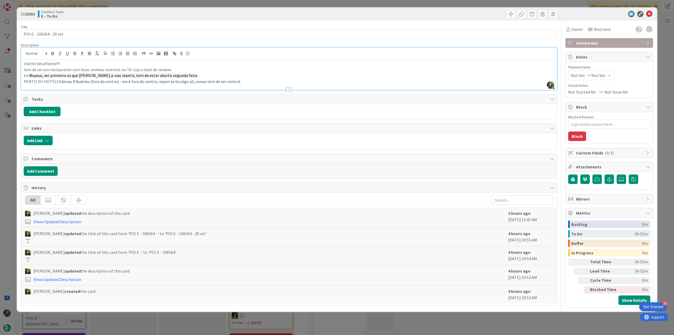
click at [8, 146] on div "ID 23351 Creative Team E - To Do Title 23 / 128 POI E - 106564 - 29 set Descrip…" at bounding box center [337, 167] width 674 height 335
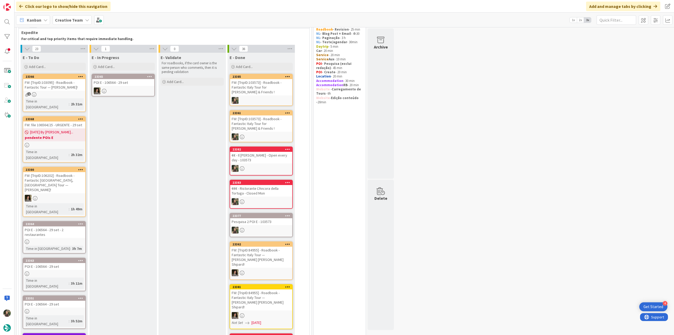
click at [72, 226] on div "POI E - 106564 - 29 set - 2 restaurantes" at bounding box center [54, 232] width 62 height 12
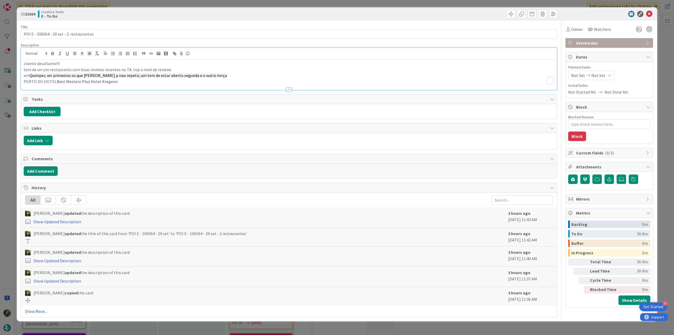
click at [132, 56] on div "cliente desafiante!!! tem de ser um restaurante com boas reviews recentes no TA…" at bounding box center [289, 69] width 536 height 42
click at [11, 171] on div "ID 23364 Creative Team E - To Do Title 41 / 128 POI E - 106564 - 29 set - 2 res…" at bounding box center [337, 167] width 674 height 335
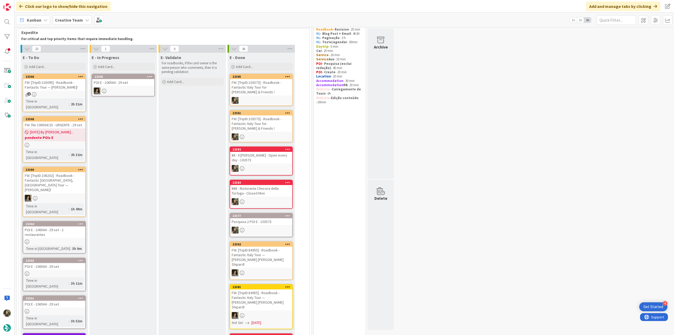
click at [72, 263] on div "POI E - 106564 - 29 set" at bounding box center [54, 266] width 62 height 7
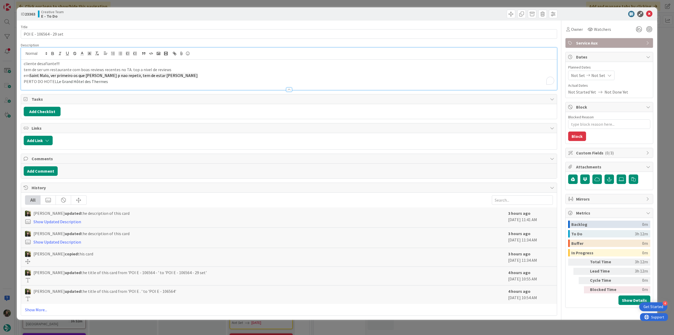
click at [125, 57] on div "cliente desafiante!!! tem de ser um restaurante com boas reviews recentes no TA…" at bounding box center [289, 69] width 536 height 42
click at [576, 31] on span "Owner" at bounding box center [577, 29] width 12 height 6
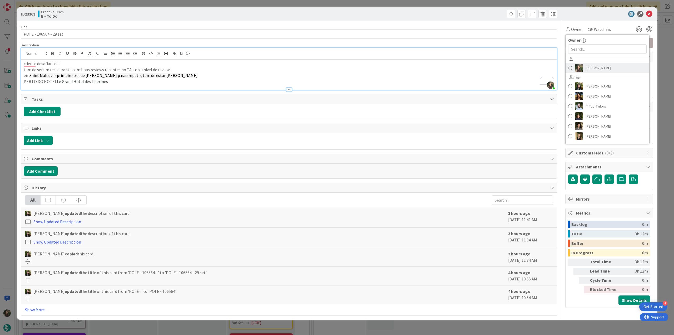
click at [595, 68] on span "[PERSON_NAME]" at bounding box center [598, 68] width 26 height 8
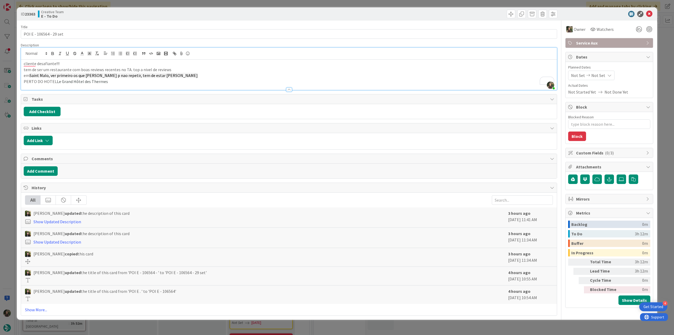
click at [664, 28] on div "ID 23363 Creative Team E - To Do Title 23 / 128 POI E - 106564 - 29 set Descrip…" at bounding box center [337, 167] width 674 height 335
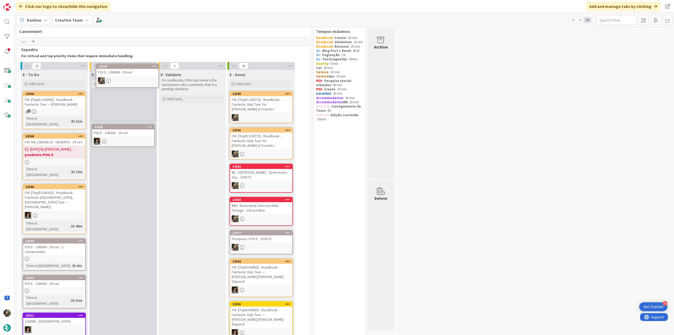
scroll to position [3, 0]
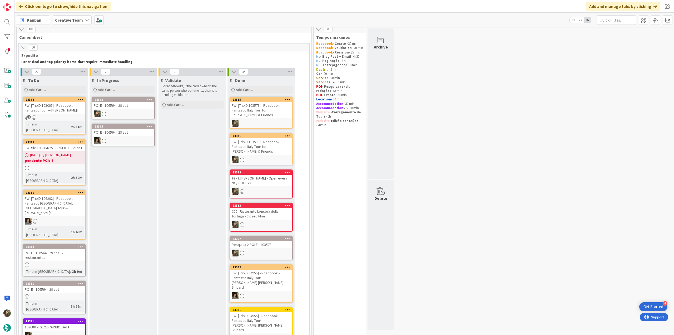
click at [112, 105] on div "POI E - 106564 - 29 set" at bounding box center [123, 105] width 62 height 7
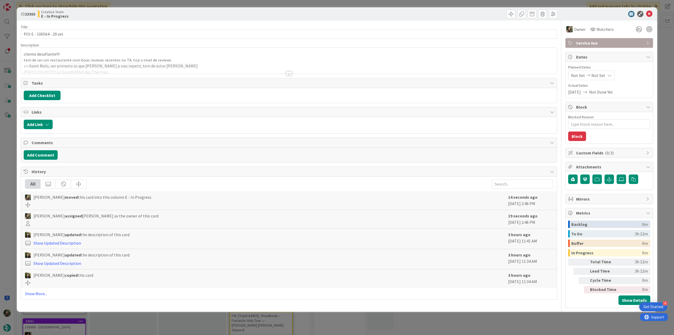
click at [92, 61] on div at bounding box center [289, 66] width 536 height 13
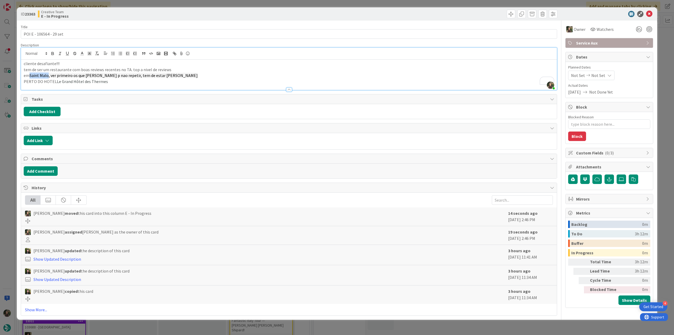
drag, startPoint x: 48, startPoint y: 76, endPoint x: 30, endPoint y: 76, distance: 18.4
click at [30, 76] on p "em Saint Malo, ver primeiro os que ja temos p nao repetir, tem de estar aberto …" at bounding box center [289, 75] width 530 height 6
copy p "Saint Malo"
click at [42, 33] on input "POI E - 106564 - 29 set" at bounding box center [289, 33] width 536 height 9
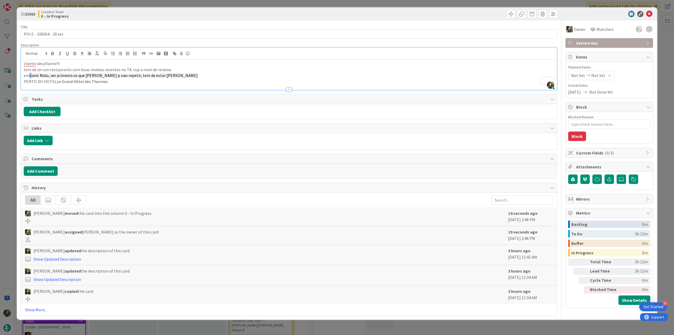
drag, startPoint x: 30, startPoint y: 76, endPoint x: 33, endPoint y: 76, distance: 3.2
click at [33, 76] on span "Saint Malo, ver primeiro os que [PERSON_NAME] p nao repetir, tem de estar [PERS…" at bounding box center [113, 75] width 168 height 5
drag, startPoint x: 107, startPoint y: 83, endPoint x: 55, endPoint y: 83, distance: 52.4
click at [55, 83] on p "PERTO DO HOTEL Le Grand Hôtel des Thermes" at bounding box center [289, 81] width 530 height 6
copy p "Le Grand Hôtel des Thermes"
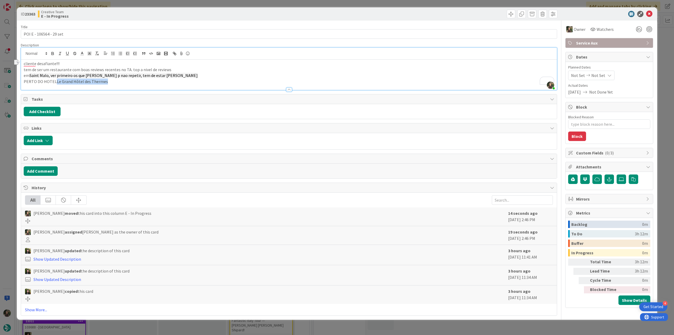
copy p "Le Grand Hôtel des Thermes"
click at [42, 33] on input "POI E - 106564 - 29 set" at bounding box center [289, 33] width 536 height 9
click at [11, 129] on div "ID 23363 Creative Team E - In Progress Title 23 / 128 POI E - 106564 - 29 set D…" at bounding box center [337, 167] width 674 height 335
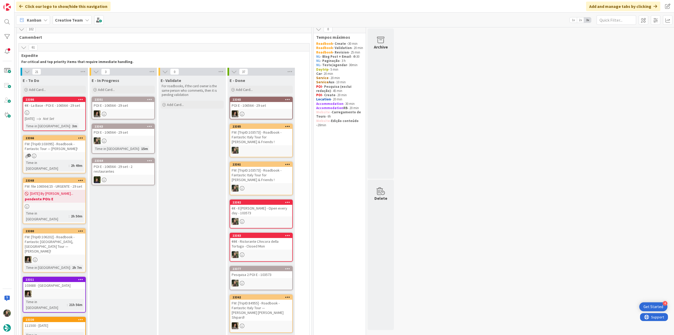
click at [138, 139] on div at bounding box center [123, 140] width 62 height 7
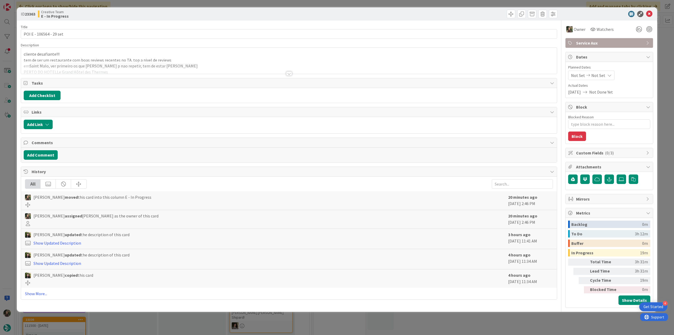
click at [208, 64] on div at bounding box center [289, 66] width 536 height 13
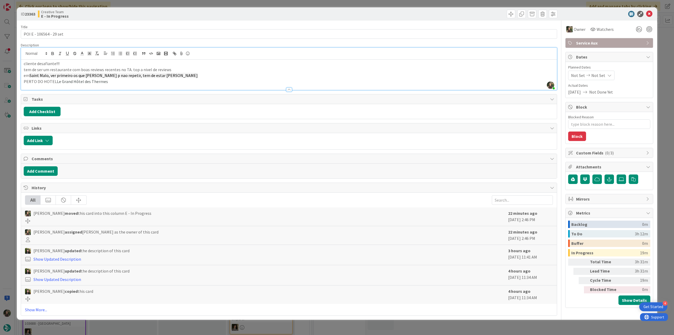
click at [12, 138] on div "ID 23363 Creative Team E - In Progress Title 23 / 128 POI E - 106564 - 29 set D…" at bounding box center [337, 167] width 674 height 335
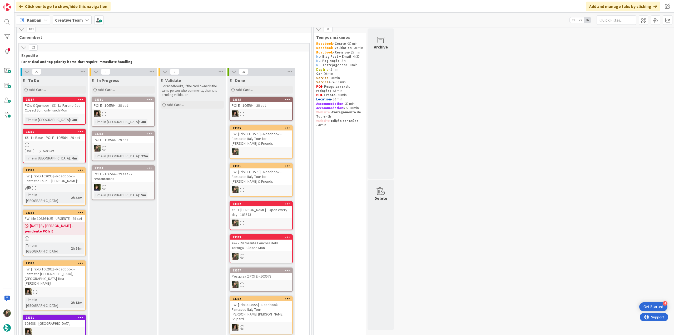
click at [66, 151] on div "09/18/2025 Not Set" at bounding box center [55, 151] width 61 height 6
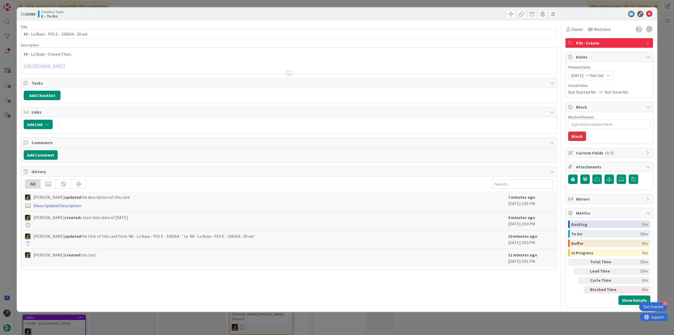
click at [11, 193] on div "ID 23386 Creative Team E - To Do Title 38 / 128 €€ - La Base - POI E - 106564 -…" at bounding box center [337, 167] width 674 height 335
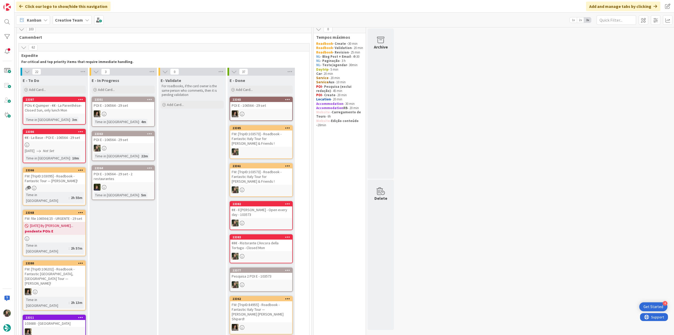
click at [55, 108] on div "POIs € Quimper - €€ - La Parenthése- Closed Sun, only lunch Mon" at bounding box center [54, 108] width 62 height 12
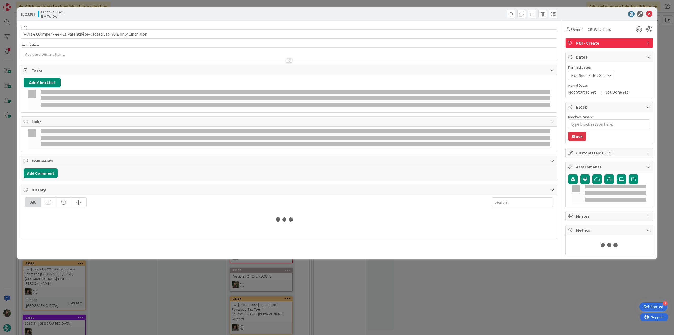
type textarea "x"
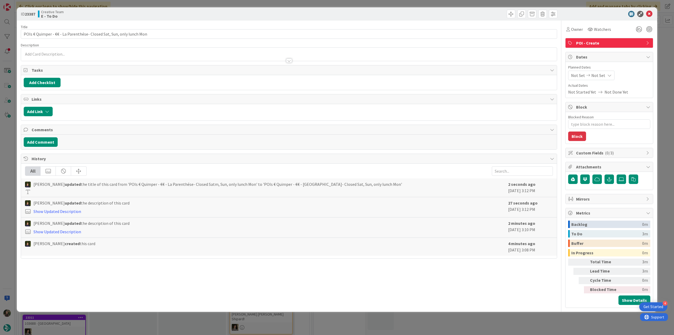
click at [4, 139] on div "ID 23387 Creative Team E - To Do Title 68 / 128 POIs € Quimper - €€ - La Parent…" at bounding box center [337, 167] width 674 height 335
click at [7, 152] on div at bounding box center [7, 167] width 14 height 335
click at [7, 147] on div at bounding box center [7, 167] width 14 height 335
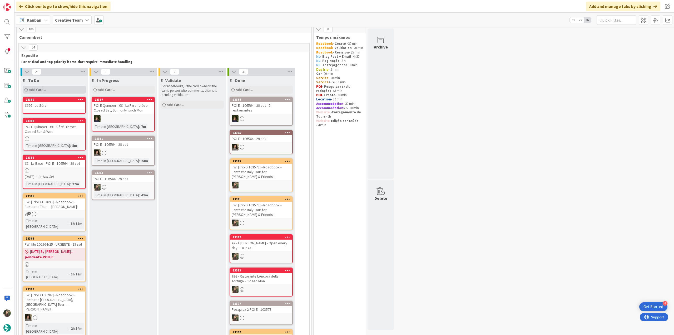
click at [41, 87] on span "Add Card..." at bounding box center [37, 89] width 17 height 5
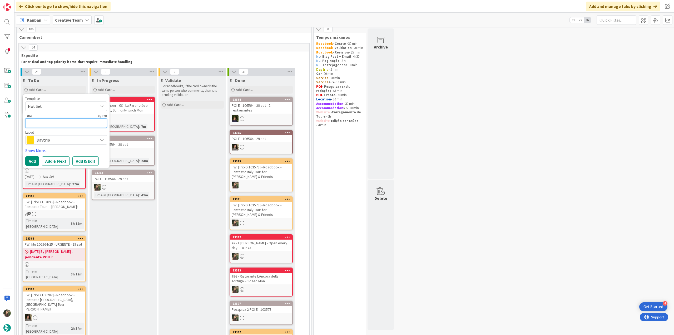
type textarea "€"
type textarea "x"
type textarea "€€"
type textarea "x"
type textarea "€€€"
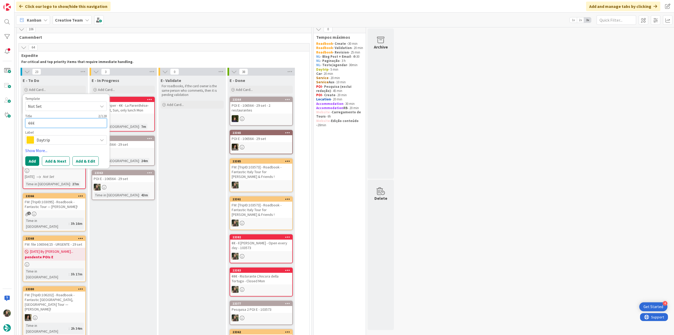
type textarea "x"
type textarea "€€€"
type textarea "x"
type textarea "€€€ -"
type textarea "x"
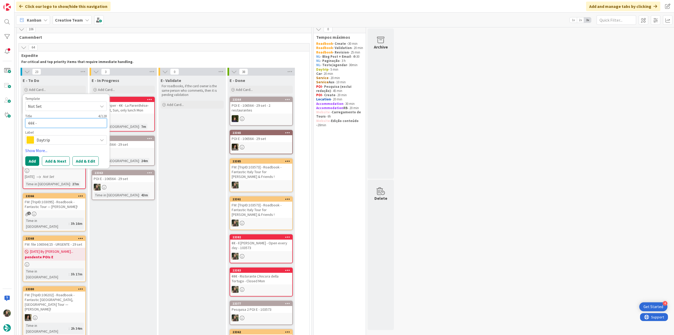
type textarea "€€€ -"
type textarea "x"
paste textarea "Brasserie du Lion D'Or"
type textarea "€€€ - Brasserie du Lion D'Or"
type textarea "x"
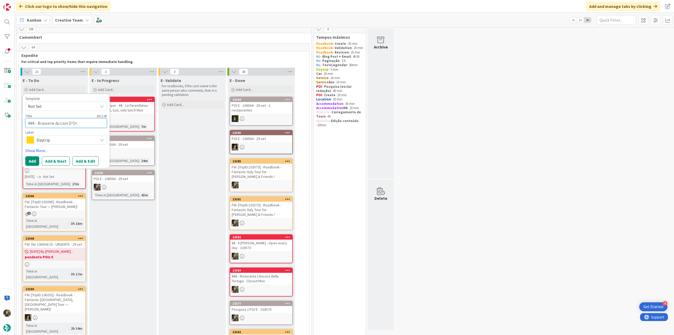
type textarea "€€€ - Brasserie du Lion D'Or"
type textarea "x"
type textarea "€€€ - Brasserie du Lion D'Or -"
type textarea "x"
type textarea "€€€ - Brasserie du Lion D'Or -"
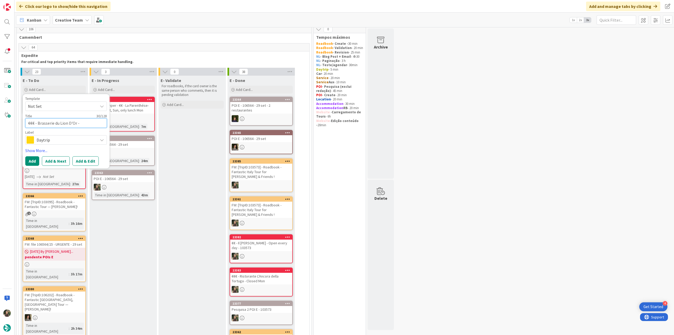
type textarea "x"
type textarea "€€€ - Brasserie du Lion D'Or - o"
type textarea "x"
type textarea "€€€ - Brasserie du Lion D'Or - op"
type textarea "x"
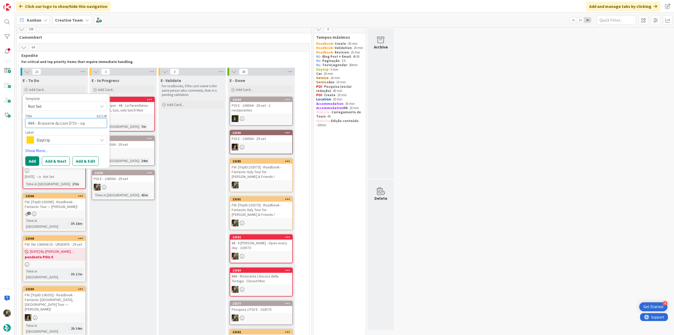
type textarea "€€€ - Brasserie du Lion D'Or - ope"
type textarea "x"
type textarea "€€€ - Brasserie du Lion D'Or - open"
type textarea "x"
type textarea "€€€ - Brasserie du Lion D'Or - open"
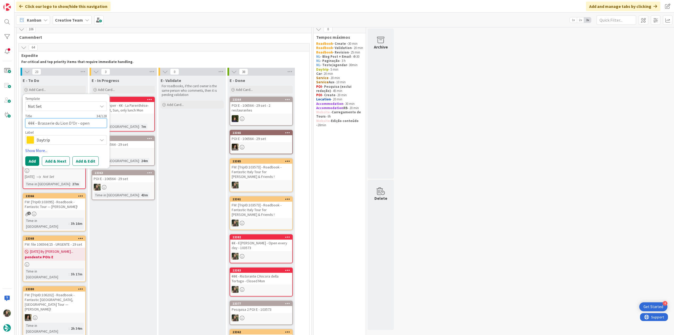
type textarea "x"
type textarea "€€€ - Brasserie du Lion D'Or - open e"
type textarea "x"
type textarea "€€€ - Brasserie du Lion D'Or - open ev"
type textarea "x"
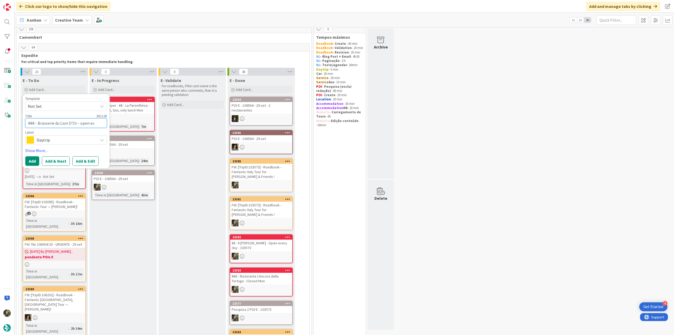
type textarea "€€€ - Brasserie du Lion D'Or - open eve"
type textarea "x"
type textarea "€€€ - Brasserie du Lion D'Or - open ever"
type textarea "x"
type textarea "€€€ - Brasserie du Lion D'Or - open every"
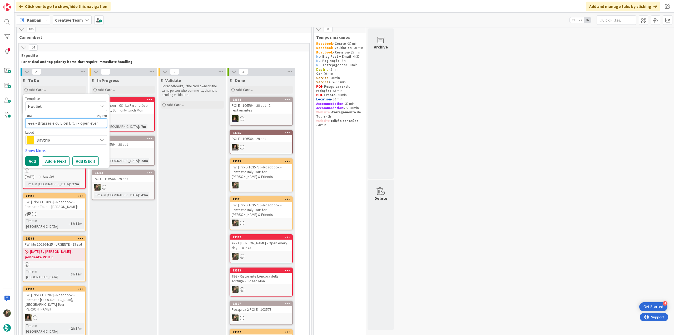
type textarea "x"
type textarea "€€€ - Brasserie du Lion D'Or - open every"
type textarea "x"
type textarea "€€€ - Brasserie du Lion D'Or - open every d"
type textarea "x"
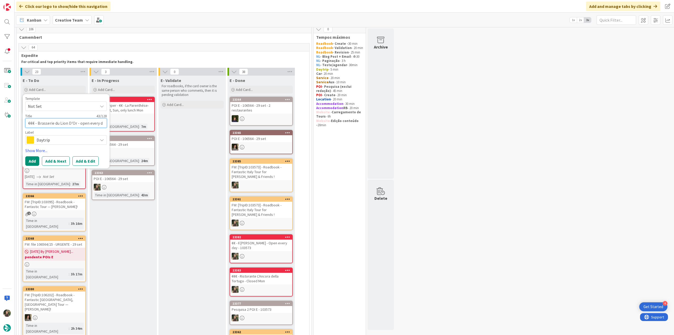
type textarea "€€€ - Brasserie du Lion D'Or - open every da"
type textarea "x"
type textarea "€€€ - Brasserie du Lion D'Or - open every day"
type textarea "x"
type textarea "€€€ - Brasserie du Lion D'Or - open every day"
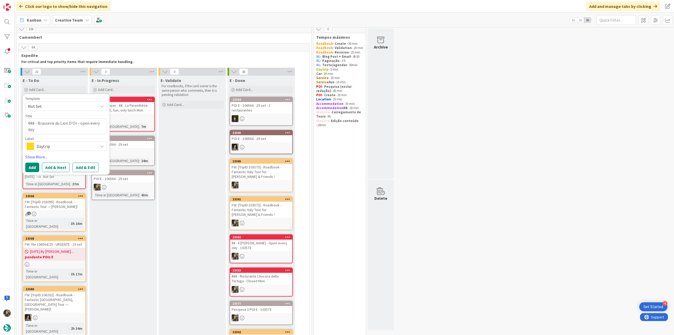
click at [51, 149] on span "Daytrip" at bounding box center [66, 145] width 58 height 7
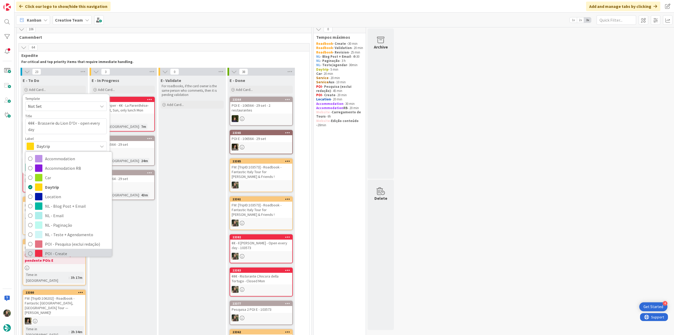
click at [55, 249] on span "POI - Create" at bounding box center [77, 253] width 64 height 8
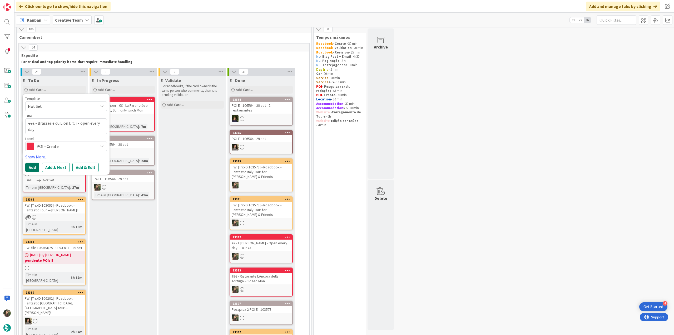
click at [33, 164] on button "Add" at bounding box center [32, 166] width 14 height 9
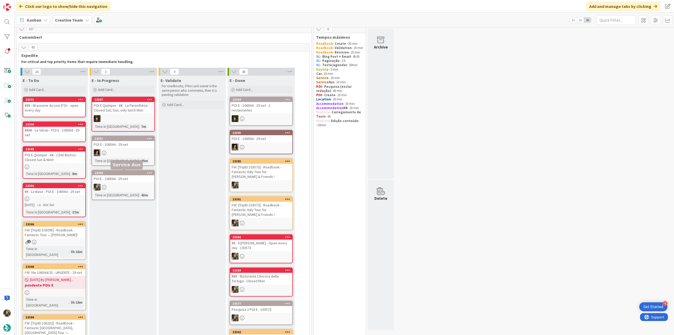
click at [136, 185] on div at bounding box center [123, 186] width 62 height 7
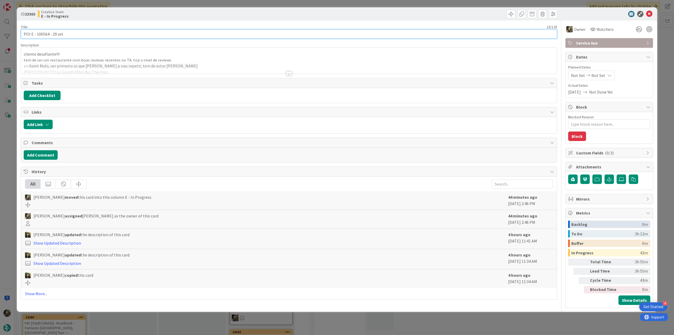
click at [41, 34] on input "POI E - 106564 - 29 set" at bounding box center [289, 33] width 536 height 9
click at [39, 60] on div at bounding box center [289, 66] width 536 height 13
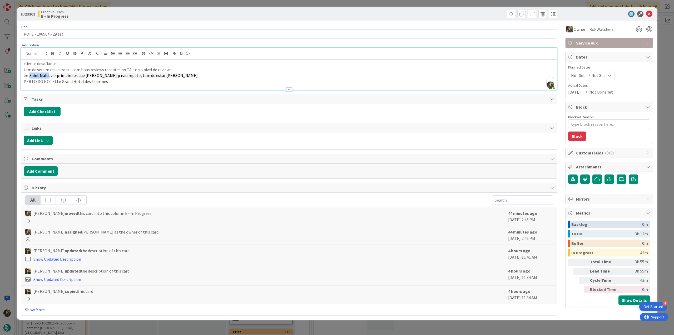
drag, startPoint x: 49, startPoint y: 76, endPoint x: 31, endPoint y: 76, distance: 18.4
click at [30, 76] on span "Saint Malo, ver primeiro os que [PERSON_NAME] p nao repetir, tem de estar [PERS…" at bounding box center [113, 75] width 168 height 5
copy p "Saint Malo"
click at [9, 145] on div "ID 23363 Creative Team E - In Progress Title 23 / 128 POI E - 106564 - 29 set D…" at bounding box center [337, 167] width 674 height 335
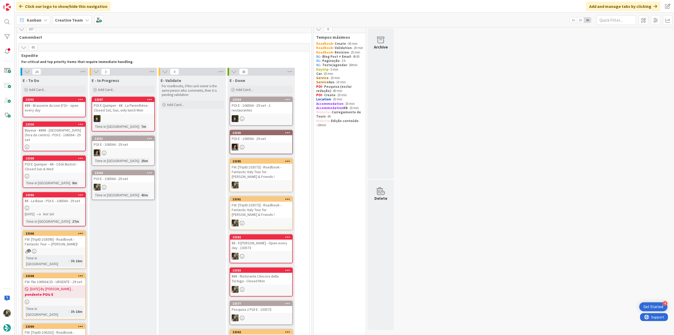
click at [129, 179] on div "POI E - 106564 - 29 set" at bounding box center [123, 178] width 62 height 7
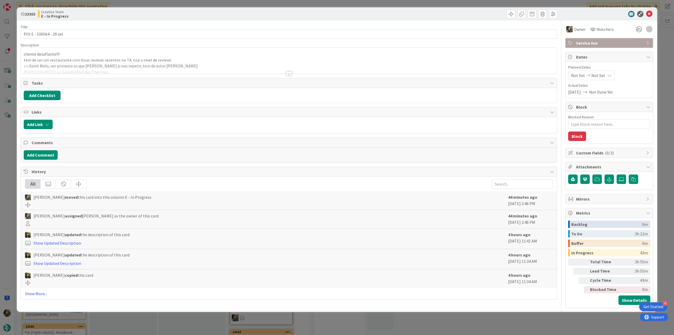
click at [11, 144] on div "ID 23363 Creative Team E - In Progress Title 23 / 128 POI E - 106564 - 29 set D…" at bounding box center [337, 167] width 674 height 335
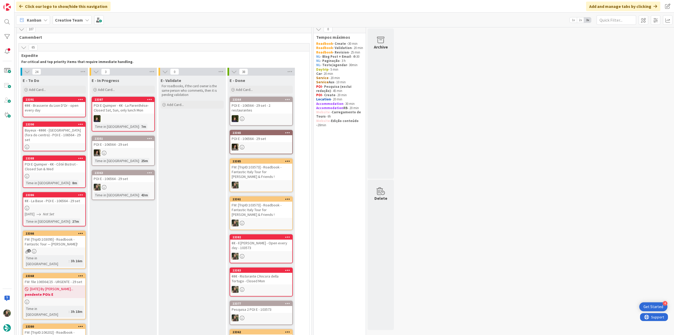
click at [46, 112] on div "€€€ - Brasserie du Lion D'Or - open every day" at bounding box center [54, 108] width 62 height 12
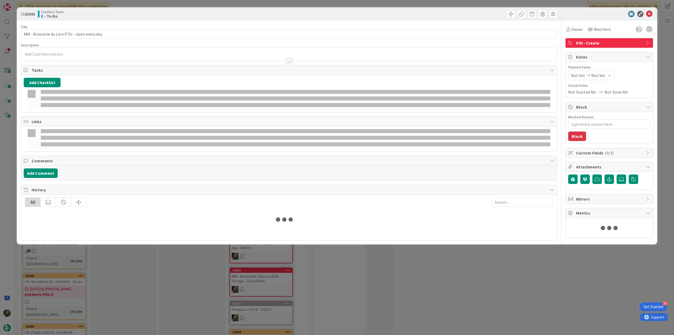
type textarea "x"
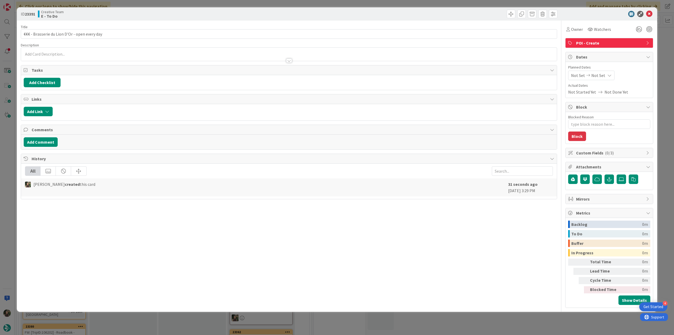
click at [43, 53] on p at bounding box center [289, 54] width 530 height 6
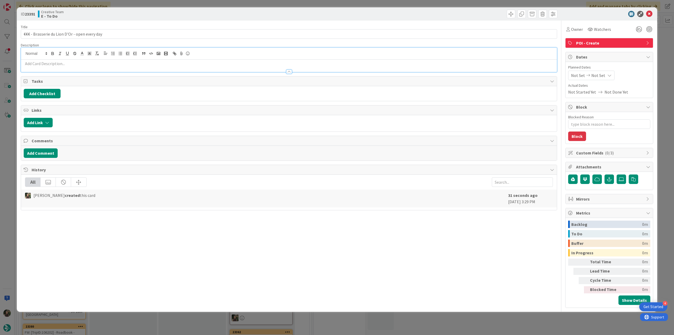
click at [43, 68] on div at bounding box center [289, 69] width 536 height 6
click at [44, 54] on div "Inês Gonçalves just joined" at bounding box center [289, 60] width 536 height 24
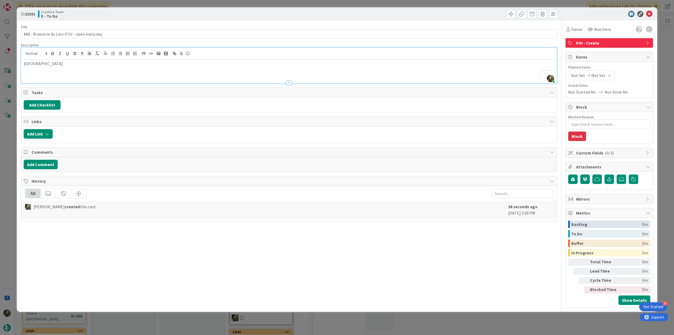
click at [13, 143] on div "ID 23391 Creative Team E - To Do Title 45 / 128 €€€ - Brasserie du Lion D'Or - …" at bounding box center [337, 167] width 674 height 335
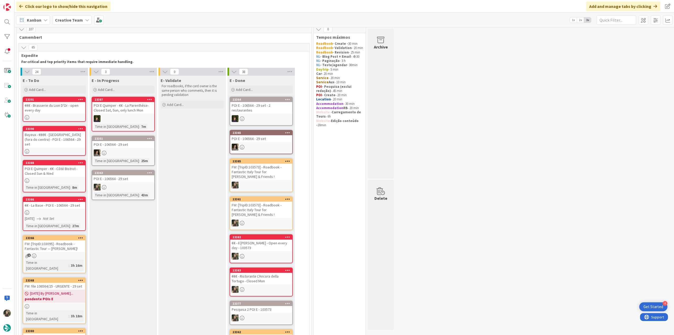
click at [65, 144] on link "23390 Bayeux - €€€€ - Le Séran (fora do centro) - POI E - 106564 - 29 set" at bounding box center [54, 141] width 63 height 30
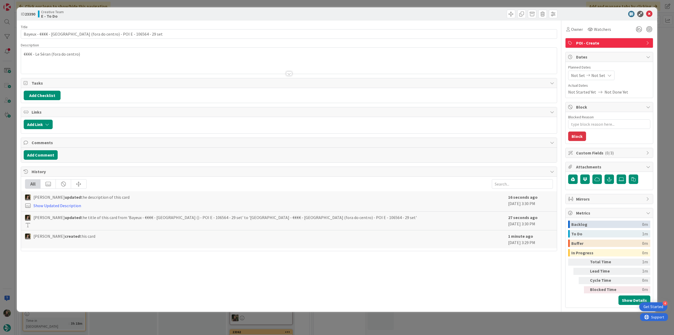
click at [11, 136] on div "ID 23390 Creative Team E - To Do Title 67 / 128 Bayeux - €€€€ - Le Séran (fora …" at bounding box center [337, 167] width 674 height 335
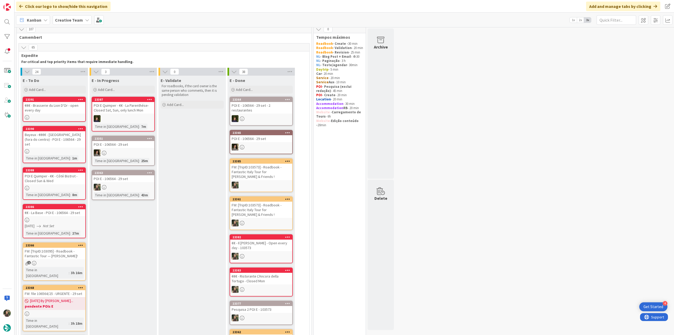
click at [66, 172] on div "POI E Quimper - €€ - Côté Bistrot - Closed Sun & Wed" at bounding box center [54, 178] width 62 height 12
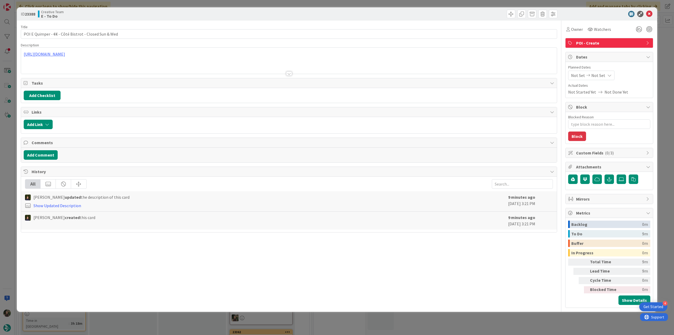
click at [10, 151] on div "ID 23388 Creative Team E - To Do Title 52 / 128 POI E Quimper - €€ - Côté Bistr…" at bounding box center [337, 167] width 674 height 335
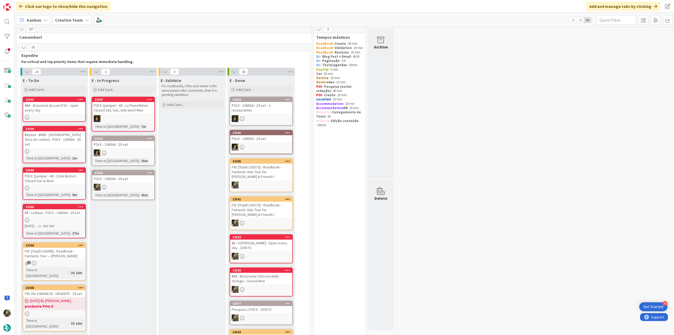
click at [72, 110] on div "€€€ - Brasserie du Lion D'Or - open every day" at bounding box center [54, 108] width 62 height 12
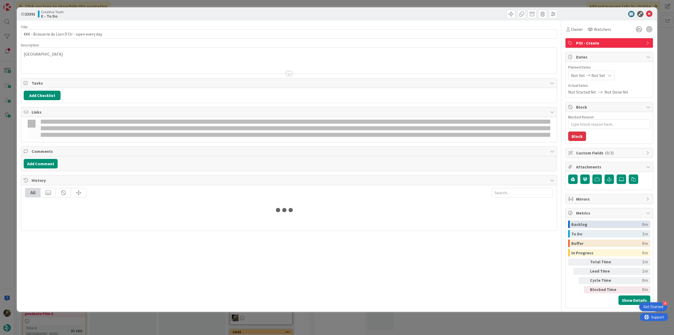
type textarea "x"
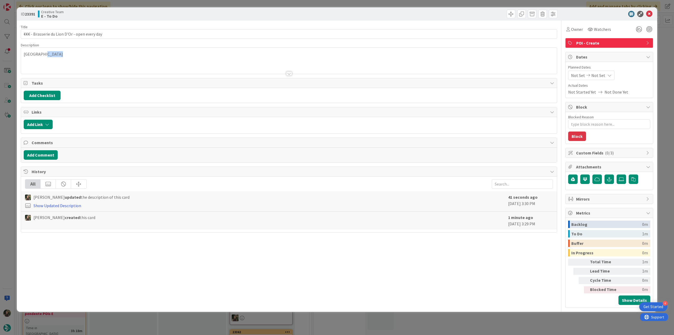
click at [71, 58] on div "Description Saint Malo" at bounding box center [289, 58] width 536 height 31
click at [71, 57] on div "Saint Malo" at bounding box center [289, 61] width 536 height 26
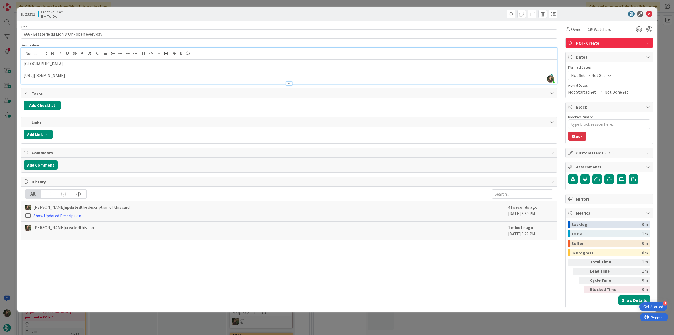
scroll to position [3, 0]
type textarea "x"
click at [77, 33] on input "€€€ - Brasserie du Lion D'Or - open every day" at bounding box center [289, 33] width 536 height 9
type input "€€€ - Brasserie du Lion D'Or - Open every day"
type textarea "x"
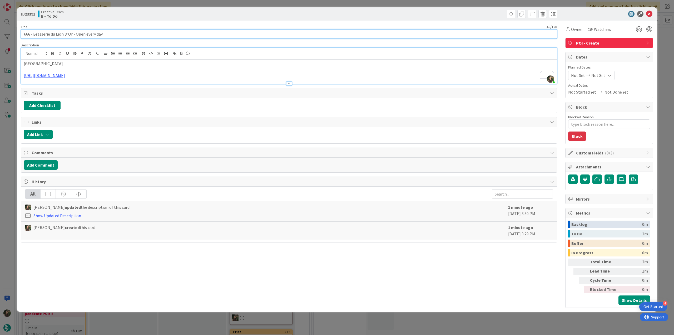
type input "€€€ - Brasserie du Lion D'Or - Open every day"
click at [9, 139] on div "ID 23391 Creative Team E - To Do Title 45 / 128 €€€ - Brasserie du Lion D'Or - …" at bounding box center [337, 167] width 674 height 335
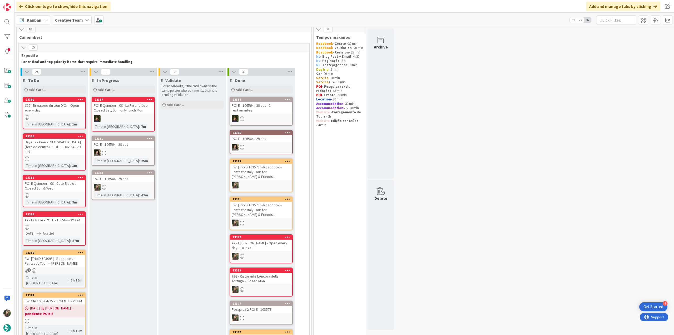
click at [128, 179] on div "POI E - 106564 - 29 set" at bounding box center [123, 178] width 62 height 7
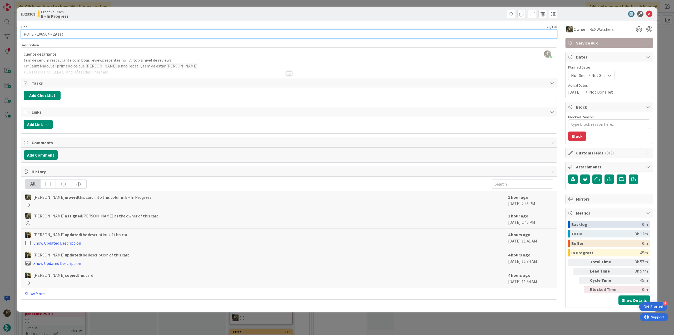
drag, startPoint x: 49, startPoint y: 33, endPoint x: 13, endPoint y: 36, distance: 36.5
click at [13, 36] on div "ID 23363 Creative Team E - In Progress Title 23 / 128 POI E - 106564 - 29 set D…" at bounding box center [337, 167] width 674 height 335
click at [11, 165] on div "ID 23363 Creative Team E - In Progress Title 23 / 128 POI E - 106564 - 29 set D…" at bounding box center [337, 167] width 674 height 335
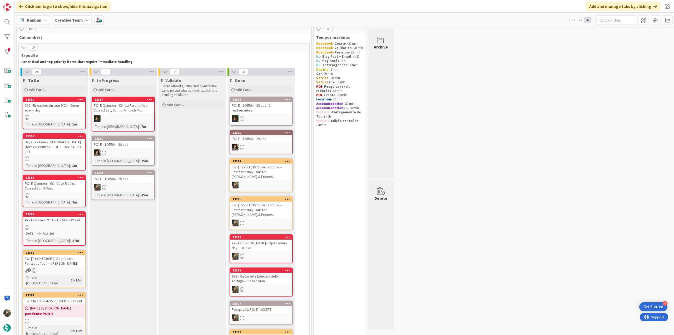
click at [49, 105] on div "€€€ - Brasserie du Lion D'Or - Open every day" at bounding box center [54, 108] width 62 height 12
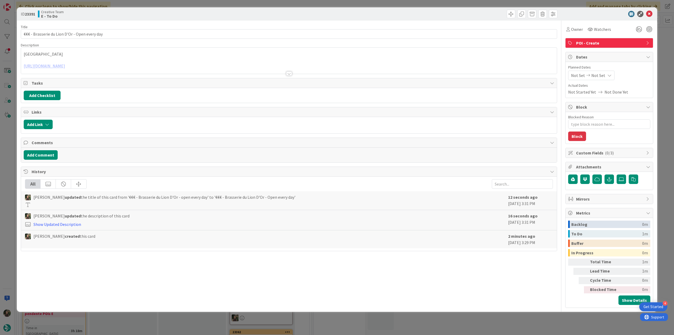
type textarea "x"
drag, startPoint x: 24, startPoint y: 35, endPoint x: 42, endPoint y: 29, distance: 19.1
click at [23, 35] on input "€€€ - Brasserie du Lion D'Or - Open every day" at bounding box center [289, 33] width 536 height 9
paste input "POI E - 106564"
type input "POI E - 106564 €€€ - Brasserie du Lion D'Or - Open every day"
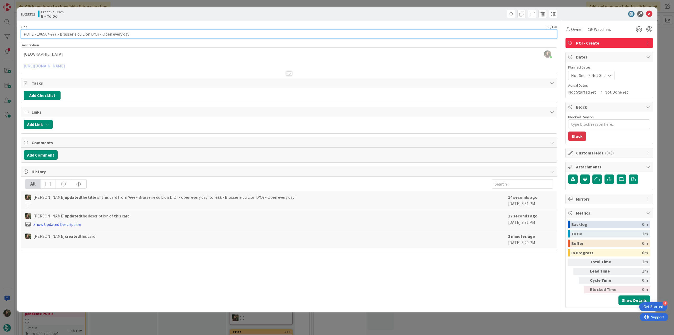
type textarea "x"
type input "POI E - 106564 - €€€ - Brasserie du Lion D'Or - Open every day"
type textarea "x"
type input "POI E - 106564 - €€€ - Brasserie du Lion D'Or - Open every day"
click at [5, 130] on div "ID 23391 Creative Team E - To Do Title 62 / 128 POI E - 106564 - €€€ - Brasseri…" at bounding box center [337, 167] width 674 height 335
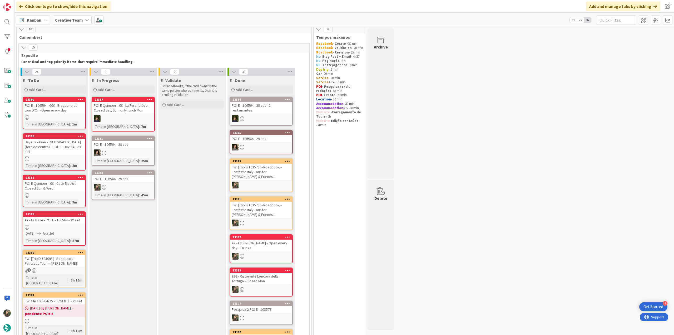
click at [133, 182] on div "POI E - 106564 - 29 set" at bounding box center [123, 178] width 62 height 7
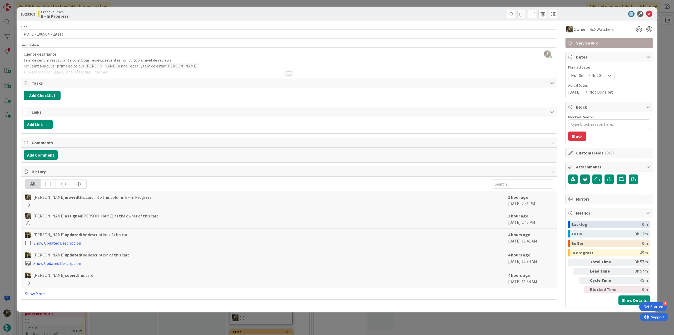
click at [660, 68] on div "ID 23363 Creative Team E - In Progress Title 23 / 128 POI E - 106564 - 29 set D…" at bounding box center [337, 167] width 674 height 335
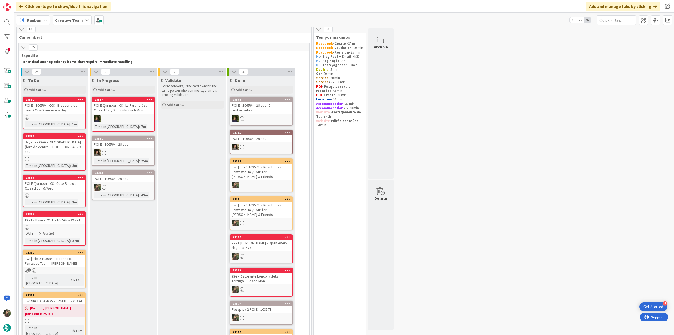
click at [127, 192] on link "23363 POI E - 106564 - 29 set Time in Column : 45m" at bounding box center [123, 185] width 63 height 30
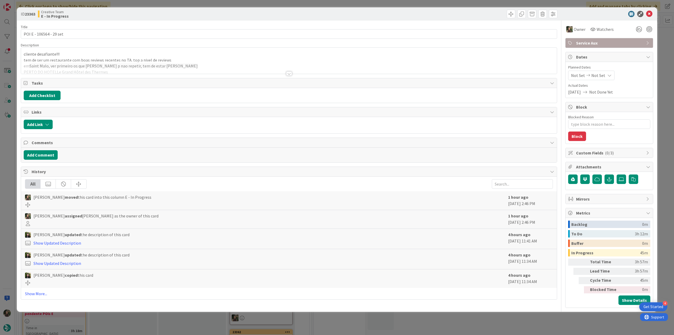
click at [593, 43] on span "Service Aux" at bounding box center [609, 43] width 67 height 6
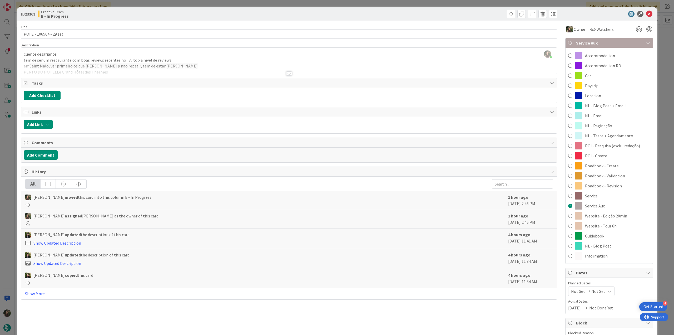
click at [597, 194] on div "Service" at bounding box center [608, 196] width 87 height 10
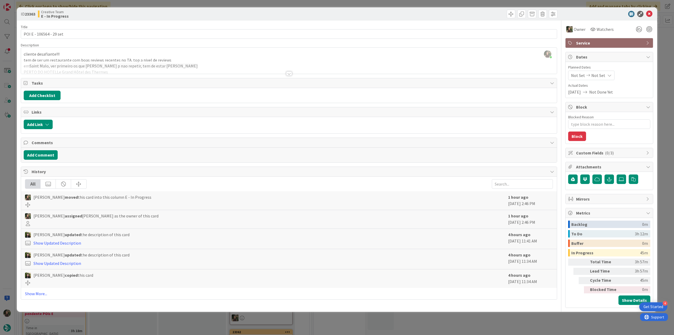
click at [661, 93] on div "ID 23363 Creative Team E - In Progress Title 23 / 128 POI E - 106564 - 29 set D…" at bounding box center [337, 167] width 674 height 335
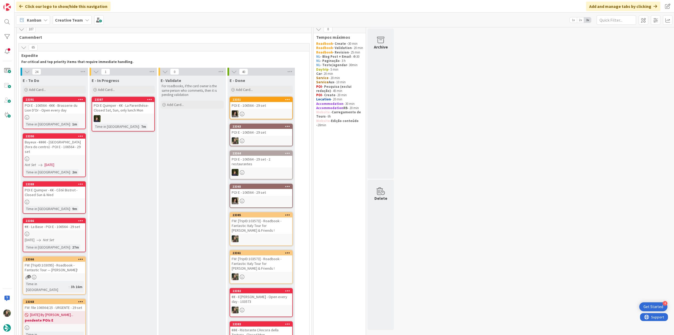
click at [75, 111] on div "POI E - 106564 - €€€ - Brasserie du Lion D'Or - Open every day" at bounding box center [54, 108] width 62 height 12
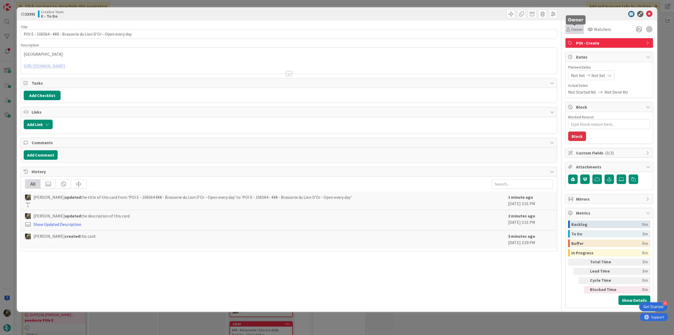
click at [577, 31] on span "Owner" at bounding box center [577, 29] width 12 height 6
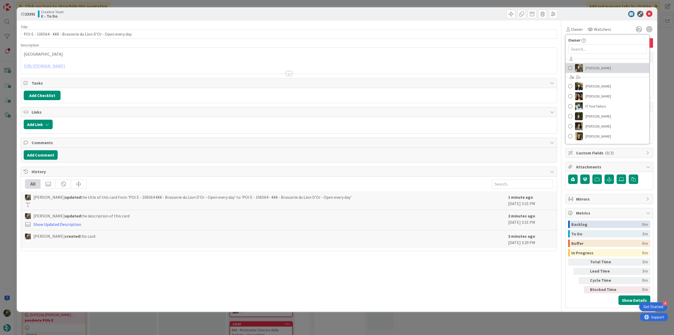
click at [586, 69] on span "[PERSON_NAME]" at bounding box center [598, 68] width 26 height 8
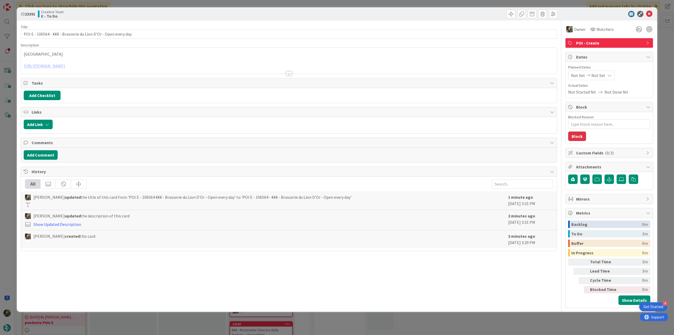
click at [662, 42] on div "ID 23391 Creative Team E - To Do Title 62 / 128 POI E - 106564 - €€€ - Brasseri…" at bounding box center [337, 167] width 674 height 335
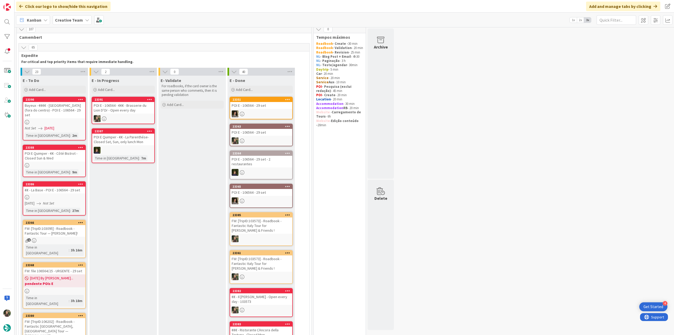
click at [127, 108] on div "POI E - 106564 - €€€ - Brasserie du Lion D'Or - Open every day" at bounding box center [123, 108] width 62 height 12
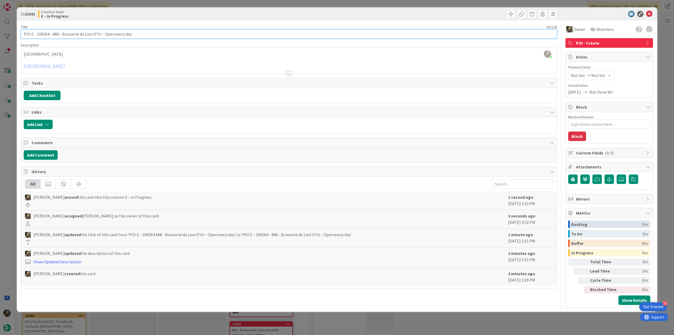
drag, startPoint x: 135, startPoint y: 35, endPoint x: 52, endPoint y: 35, distance: 83.2
click at [52, 35] on input "POI E - 106564 - €€€ - Brasserie du Lion D'Or - Open every day" at bounding box center [289, 33] width 536 height 9
click at [8, 131] on div "ID 23391 Creative Team E - In Progress Title 62 / 128 POI E - 106564 - €€€ - Br…" at bounding box center [337, 167] width 674 height 335
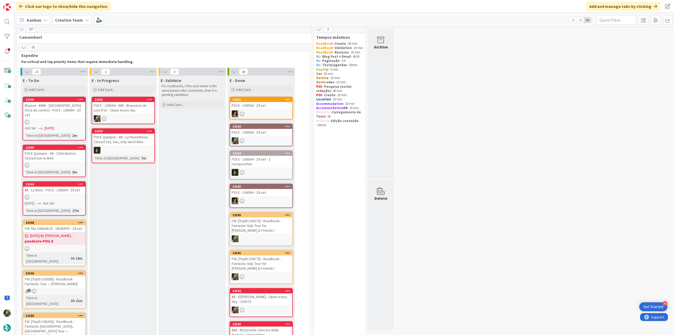
click at [135, 114] on link "23391 POI E - 106564 - €€€ - Brasserie du Lion D'Or - Open every day" at bounding box center [123, 110] width 63 height 27
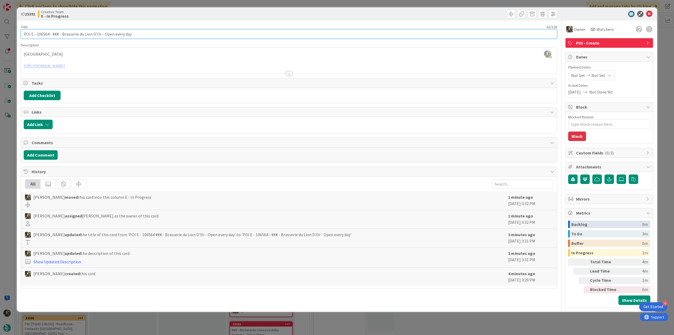
drag, startPoint x: 136, startPoint y: 33, endPoint x: 51, endPoint y: 34, distance: 84.5
click at [51, 34] on input "POI E - 106564 - €€€ - Brasserie du Lion D'Or - Open every day" at bounding box center [289, 33] width 536 height 9
click at [129, 67] on div at bounding box center [289, 66] width 536 height 13
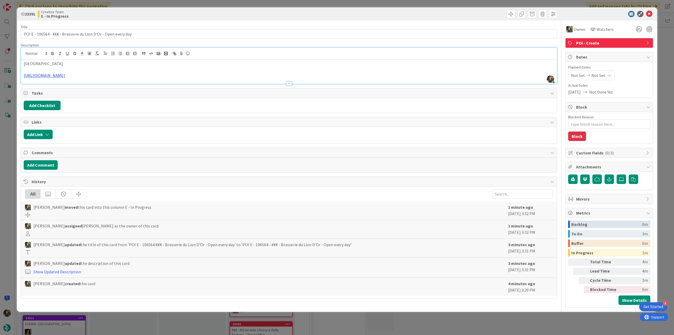
click at [65, 77] on link "https://www.tripadvisor.fr/Restaurant_Review-g187104-d1148084-Reviews-Le_Lion_D…" at bounding box center [44, 75] width 41 height 5
click at [127, 86] on link "https://www.tripadvisor.fr/Restaurant_Review-g187104-d1148084-Reviews-Le_Lion_D…" at bounding box center [125, 85] width 36 height 7
click at [11, 147] on div "ID 23391 Creative Team E - In Progress Title 62 / 128 POI E - 106564 - €€€ - Br…" at bounding box center [337, 167] width 674 height 335
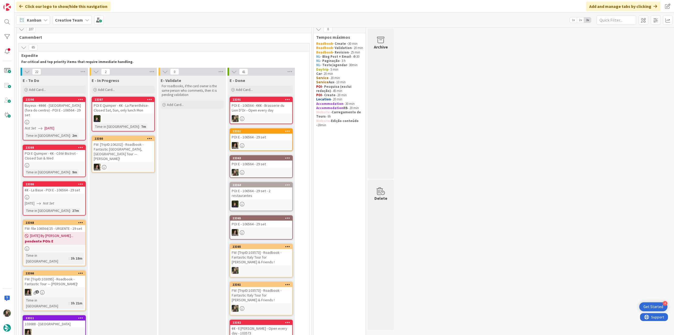
click at [268, 109] on div "POI E - 106564 - €€€ - Brasserie du Lion D'Or - Open every day" at bounding box center [261, 108] width 62 height 12
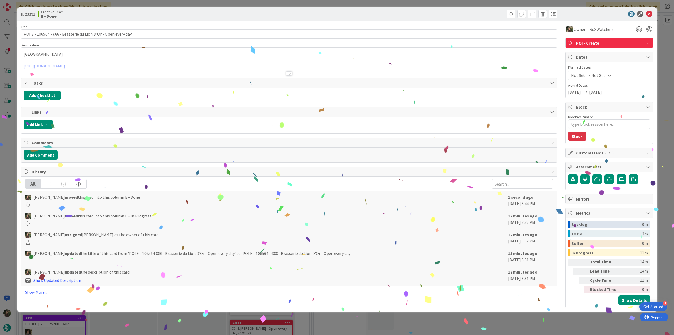
click at [494, 320] on div "ID 23391 Creative Team E - Done Title 62 / 128 POI E - 106564 - €€€ - Brasserie…" at bounding box center [337, 167] width 674 height 335
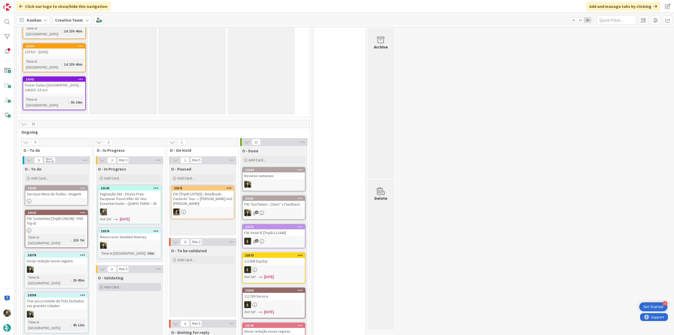
scroll to position [742, 0]
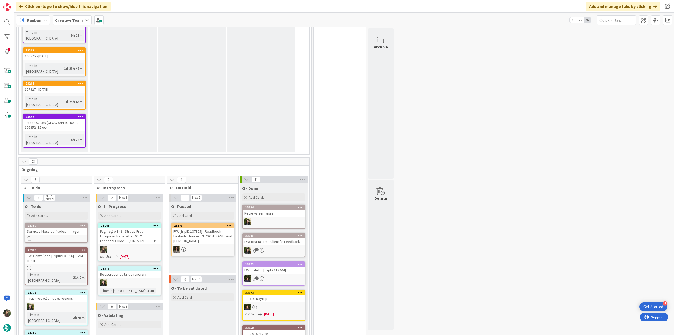
click at [131, 228] on div "Paginação 342 - Stress-Free European Travel After 60: Your Essential Guide – QU…" at bounding box center [129, 236] width 62 height 16
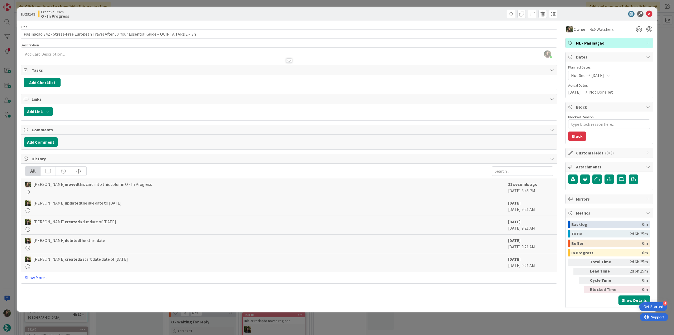
scroll to position [699, 0]
type textarea "x"
